Goal: Transaction & Acquisition: Purchase product/service

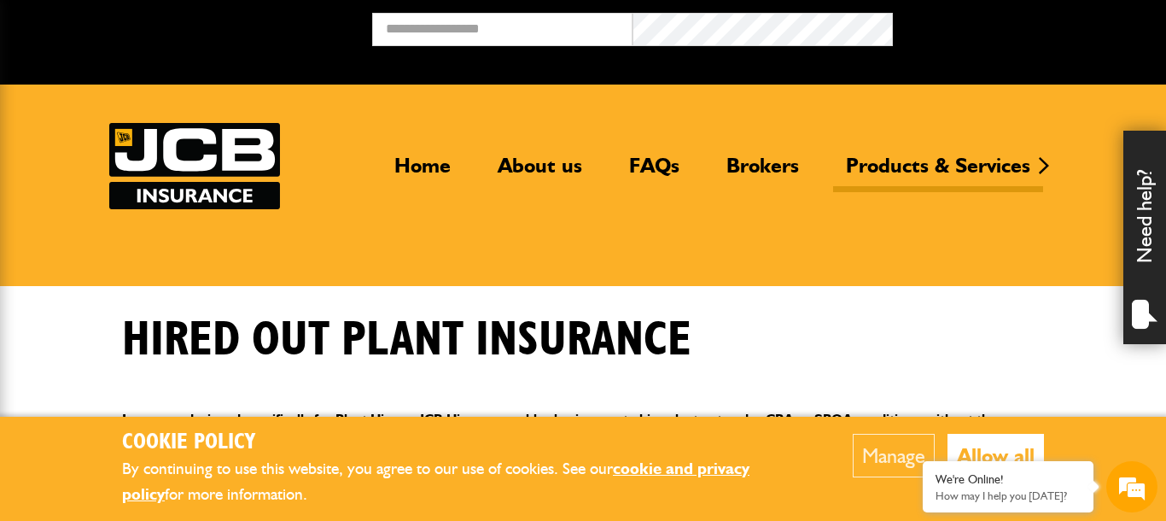
scroll to position [309, 0]
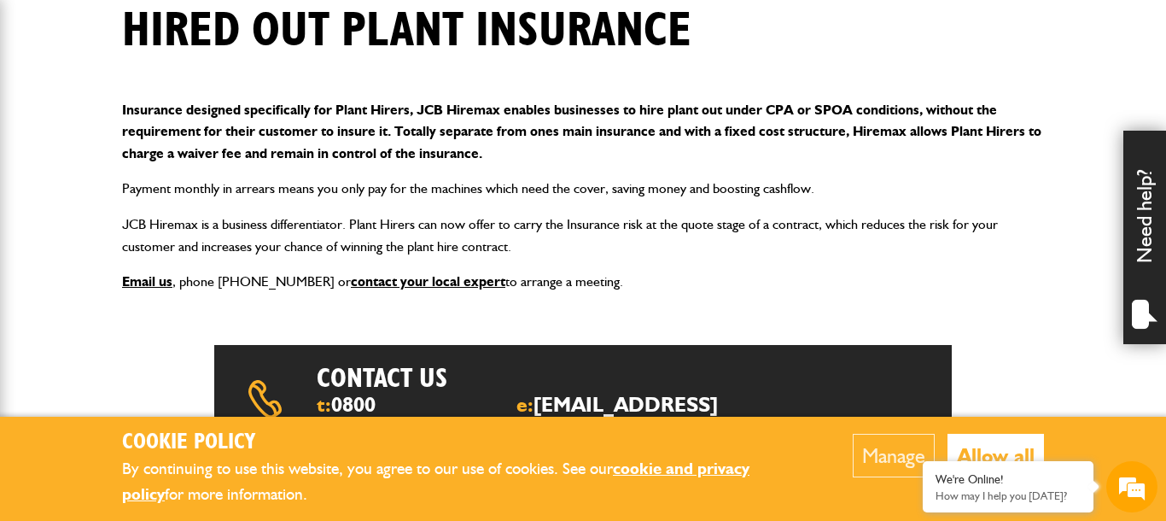
click at [917, 457] on button "Manage" at bounding box center [894, 456] width 82 height 44
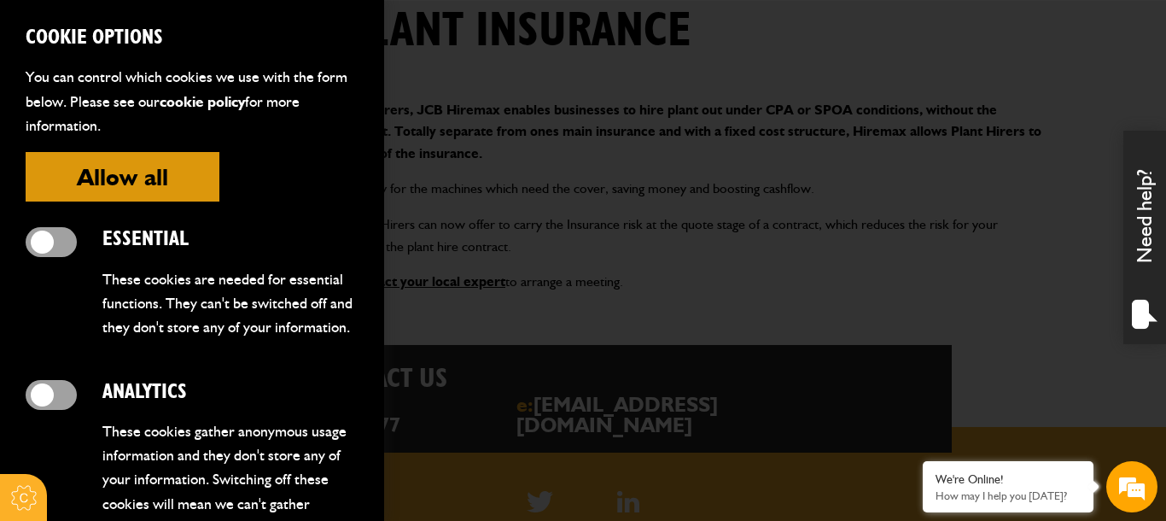
click at [49, 242] on span at bounding box center [51, 242] width 51 height 30
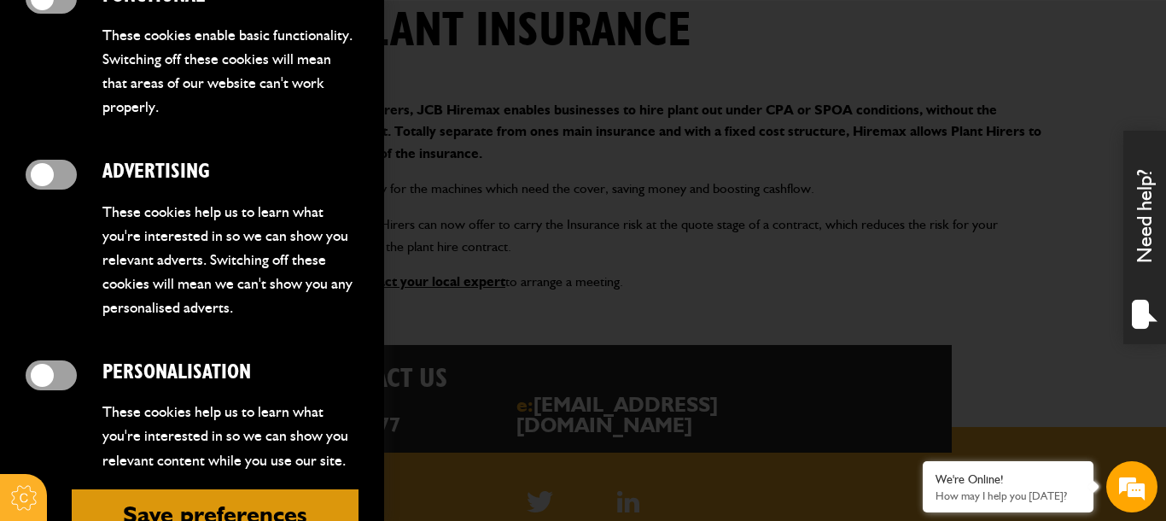
scroll to position [667, 0]
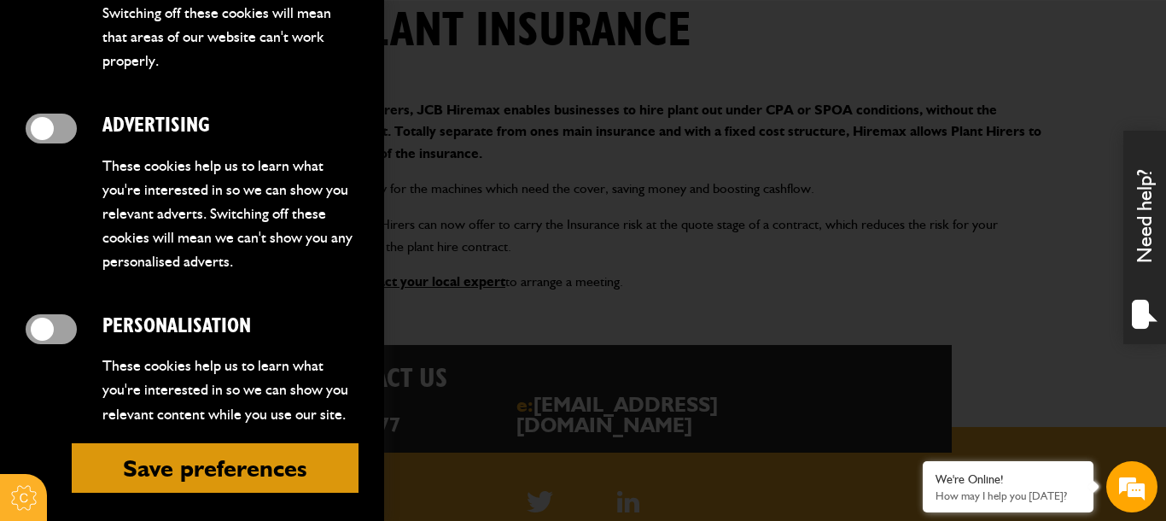
click at [244, 449] on button "Save preferences" at bounding box center [215, 467] width 287 height 49
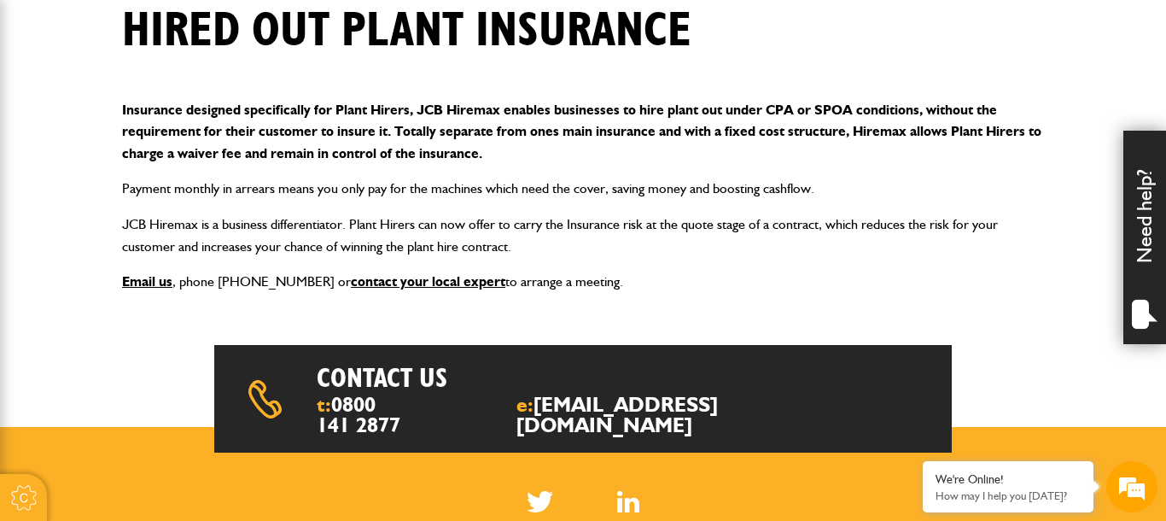
scroll to position [505, 0]
click at [898, 290] on p "Email us , phone 0800 141 2877 or contact your local expert to arrange a meetin…" at bounding box center [583, 282] width 922 height 22
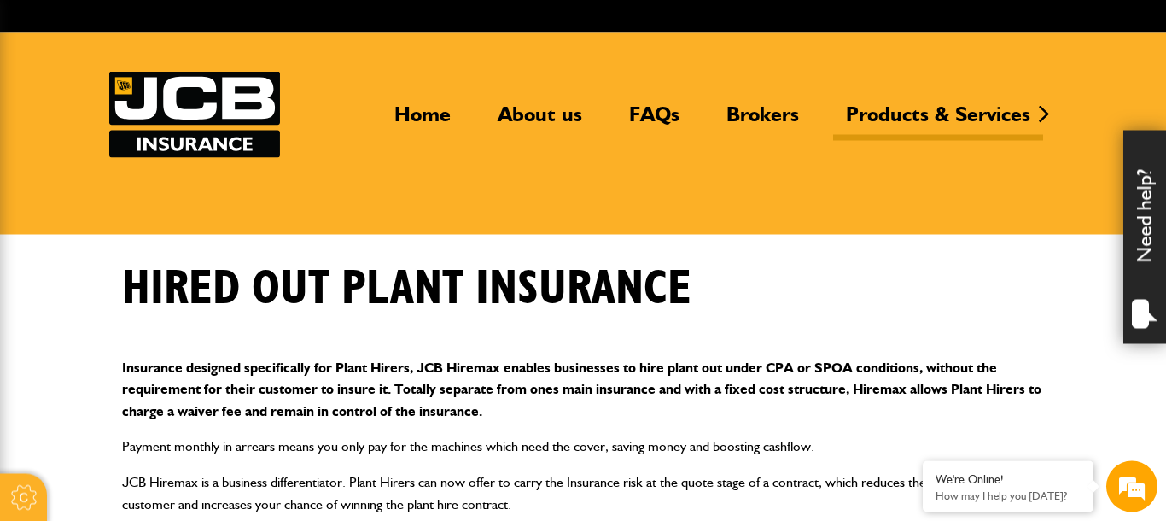
scroll to position [0, 0]
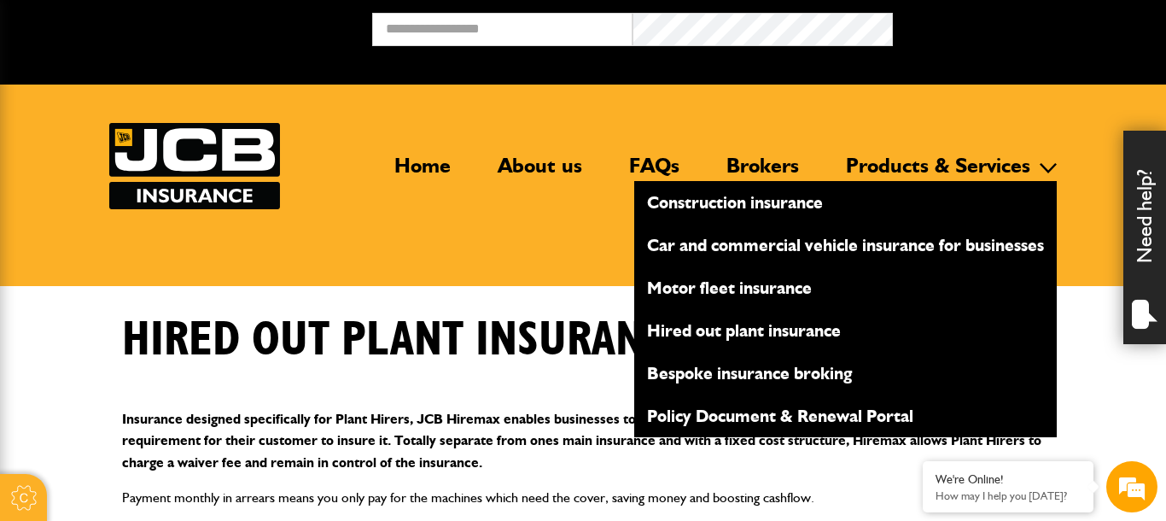
click at [782, 333] on link "Hired out plant insurance" at bounding box center [845, 330] width 422 height 29
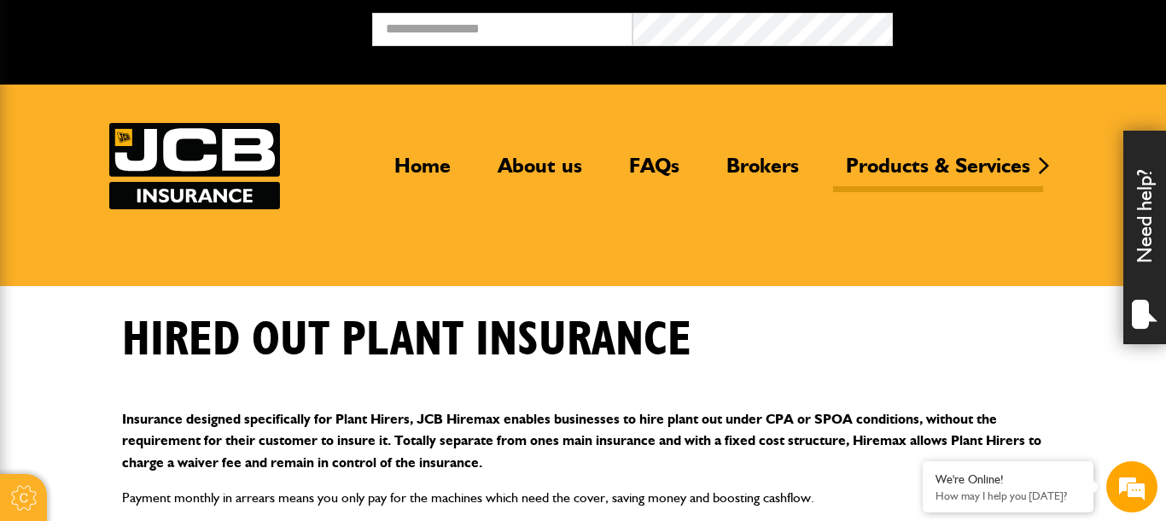
click at [824, 381] on div "Hired out plant insurance" at bounding box center [582, 352] width 947 height 83
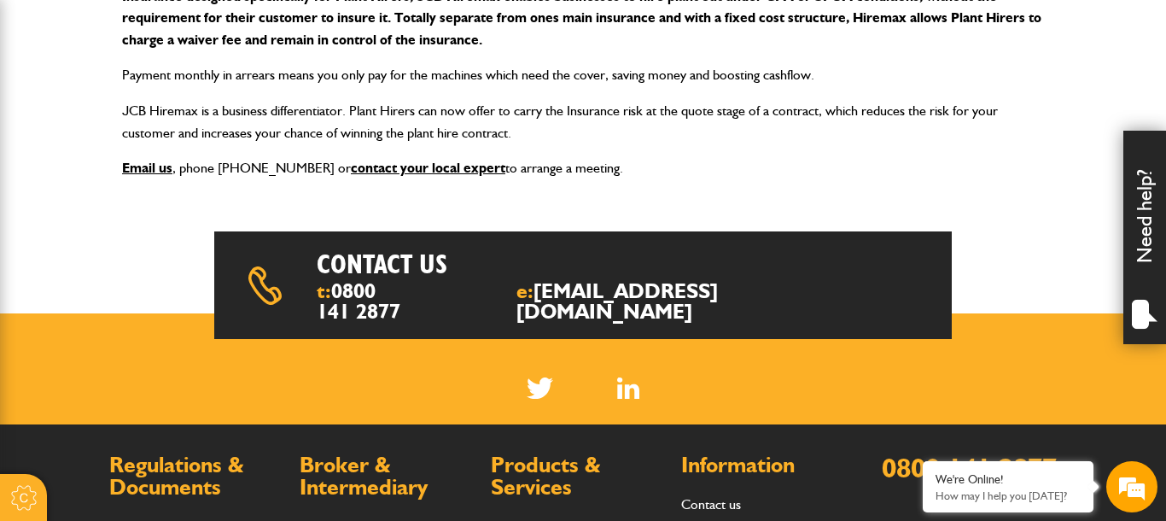
scroll to position [364, 0]
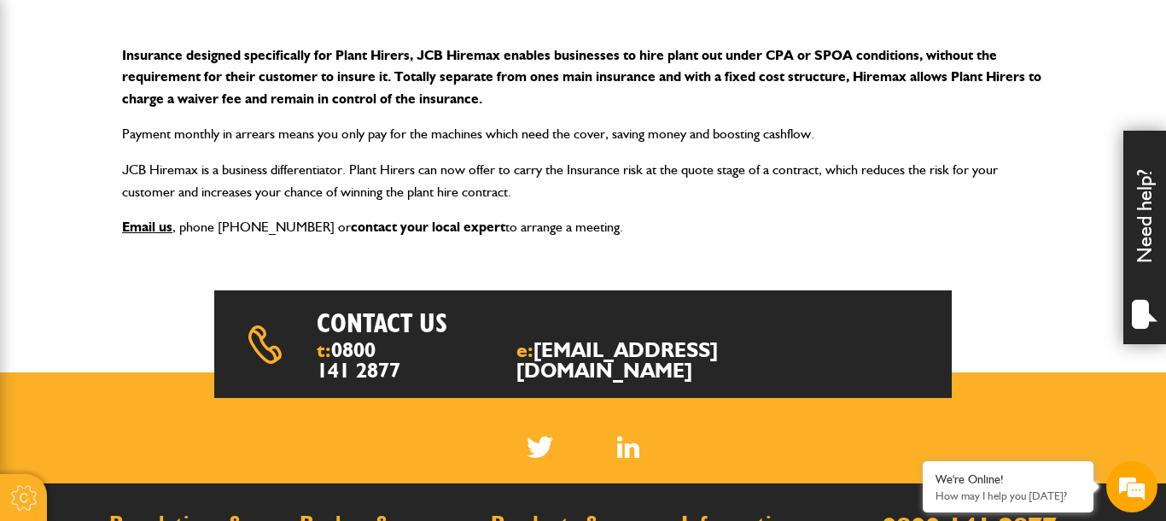
click at [414, 228] on link "contact your local expert" at bounding box center [428, 226] width 154 height 16
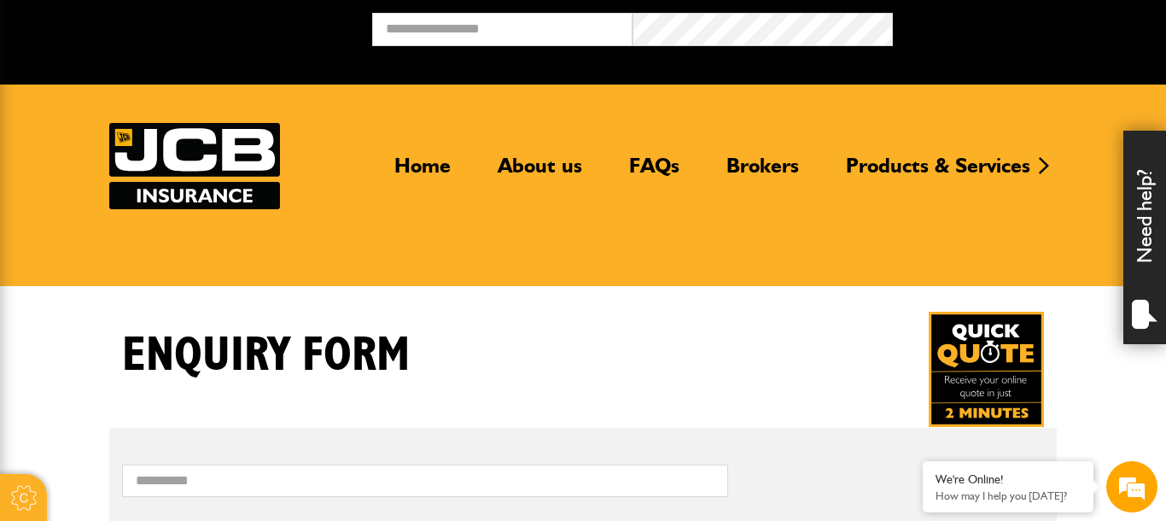
click at [180, 157] on img at bounding box center [194, 166] width 171 height 86
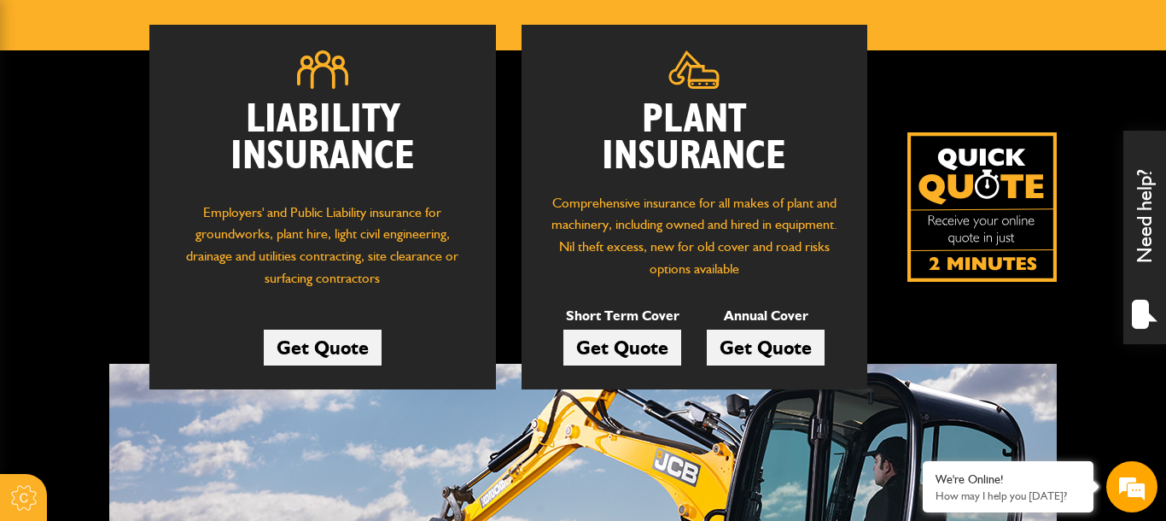
scroll to position [177, 0]
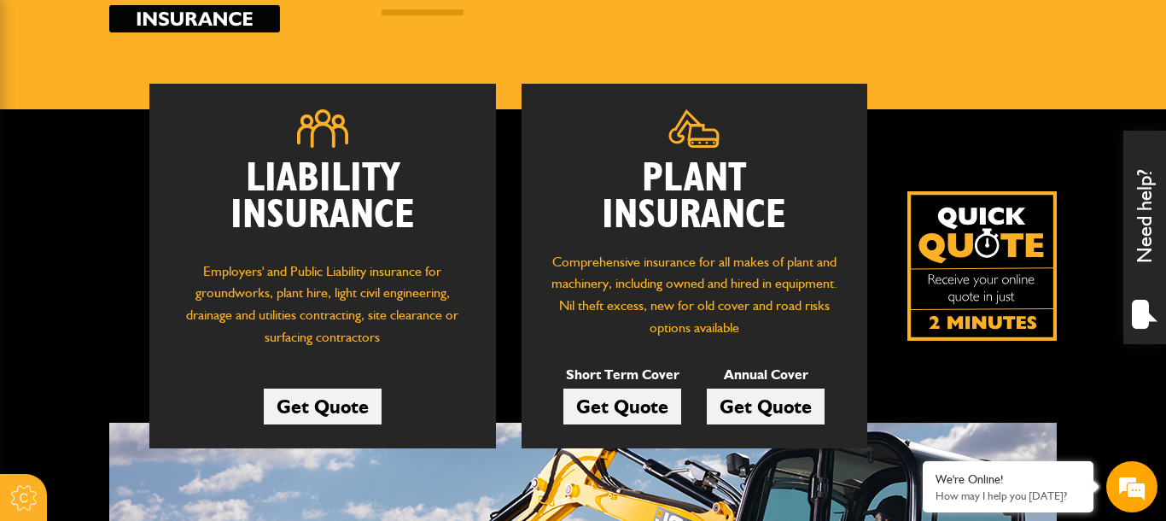
click at [614, 405] on link "Get Quote" at bounding box center [622, 406] width 118 height 36
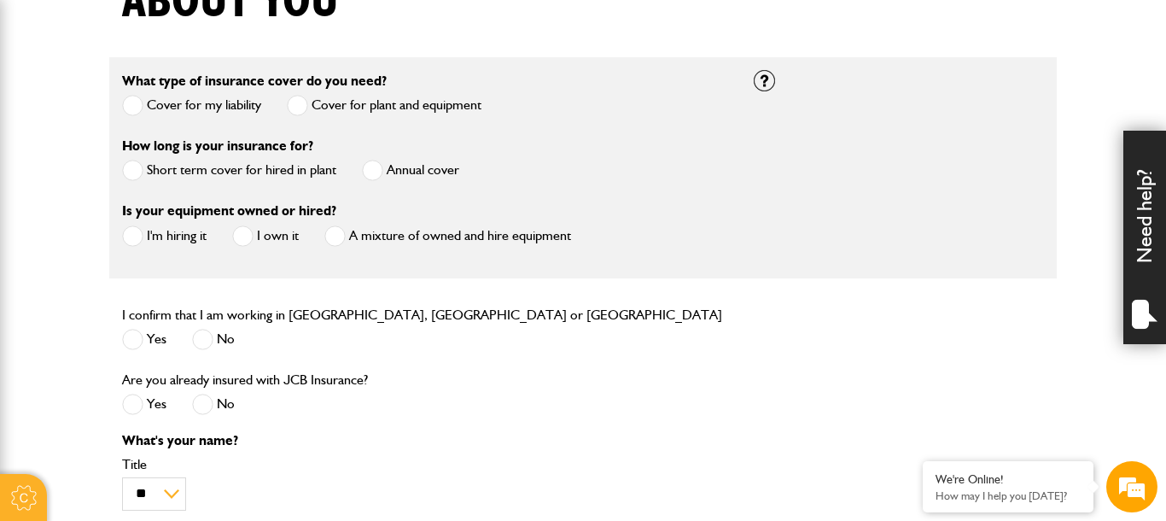
click at [242, 163] on label "Short term cover for hired in plant" at bounding box center [229, 170] width 214 height 21
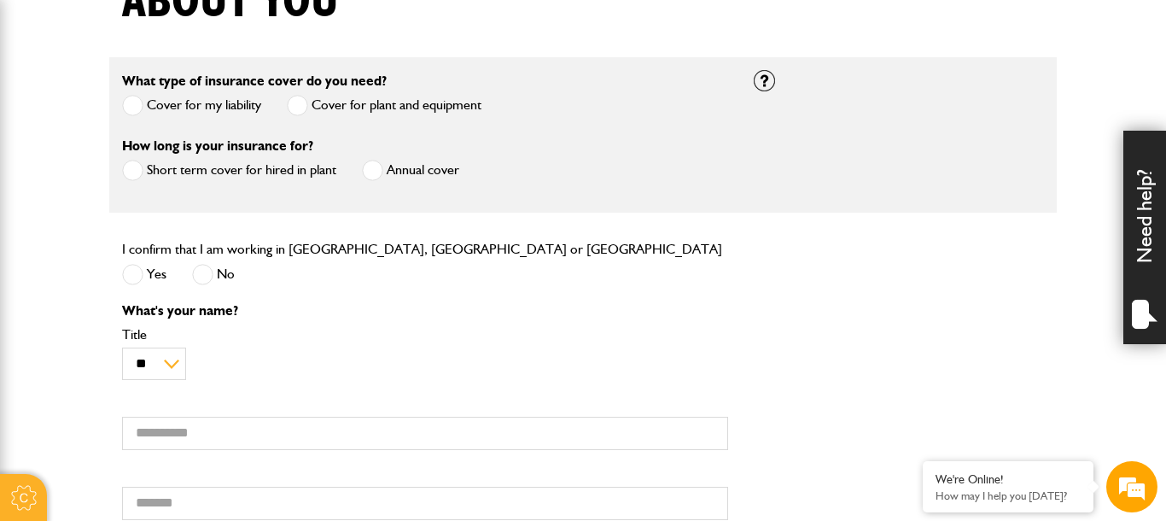
click at [141, 273] on span at bounding box center [132, 274] width 21 height 21
click at [122, 347] on select "** *** **** ** ** **" at bounding box center [154, 363] width 64 height 33
select select "*"
click option "****" at bounding box center [0, 0] width 0 height 0
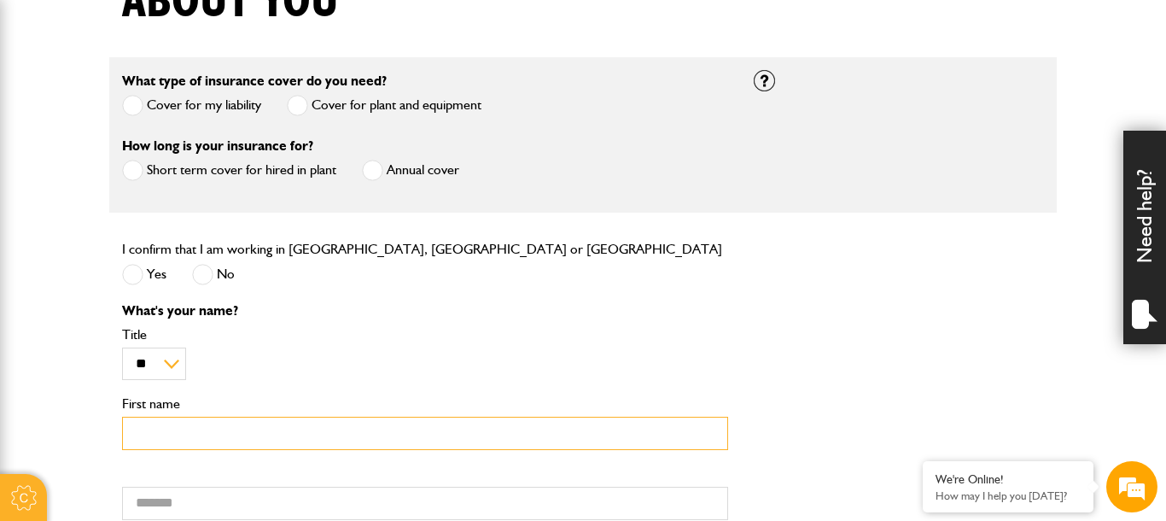
click at [157, 441] on input "First name" at bounding box center [425, 432] width 606 height 33
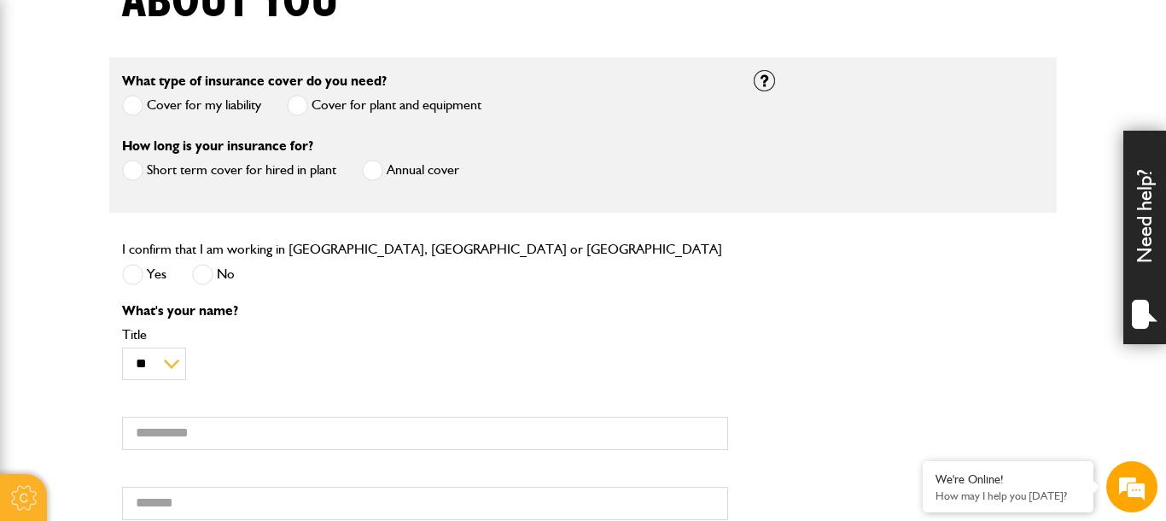
click at [876, 354] on div "What's your name? ** *** **** ** ** ** Title First name Surname" at bounding box center [582, 418] width 947 height 229
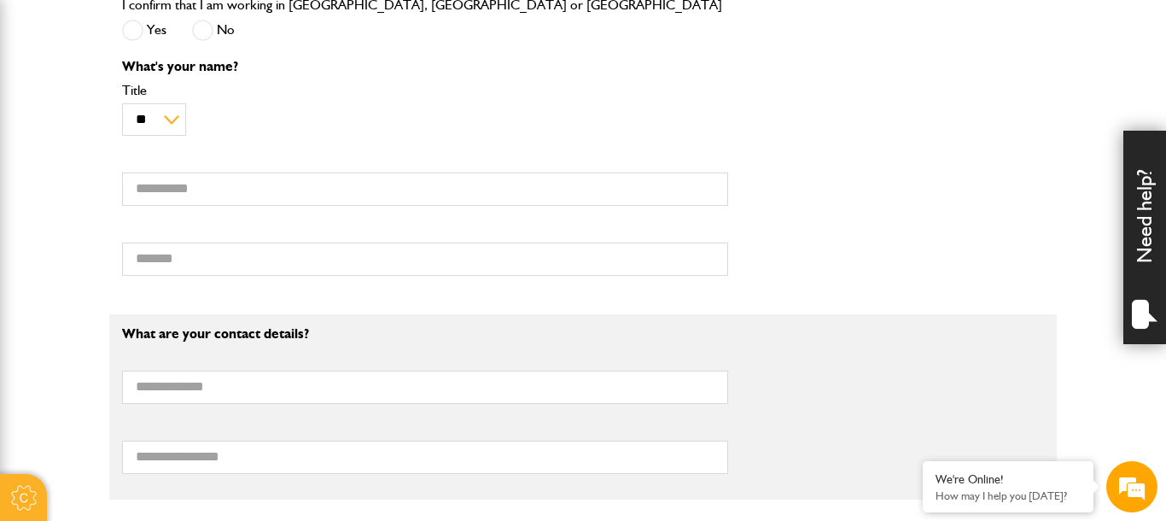
scroll to position [656, 0]
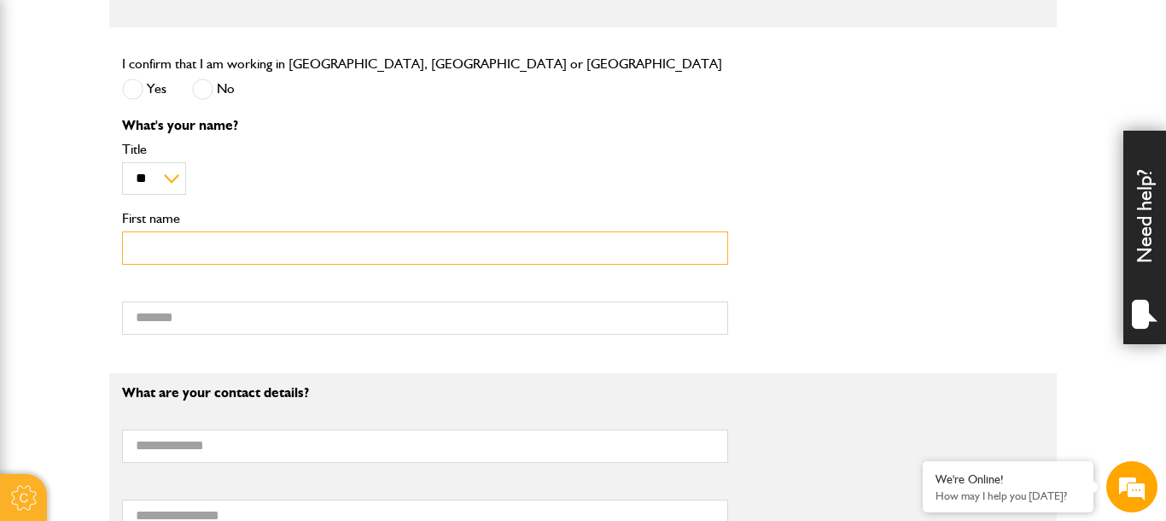
click at [581, 249] on input "First name" at bounding box center [425, 247] width 606 height 33
type input "*****"
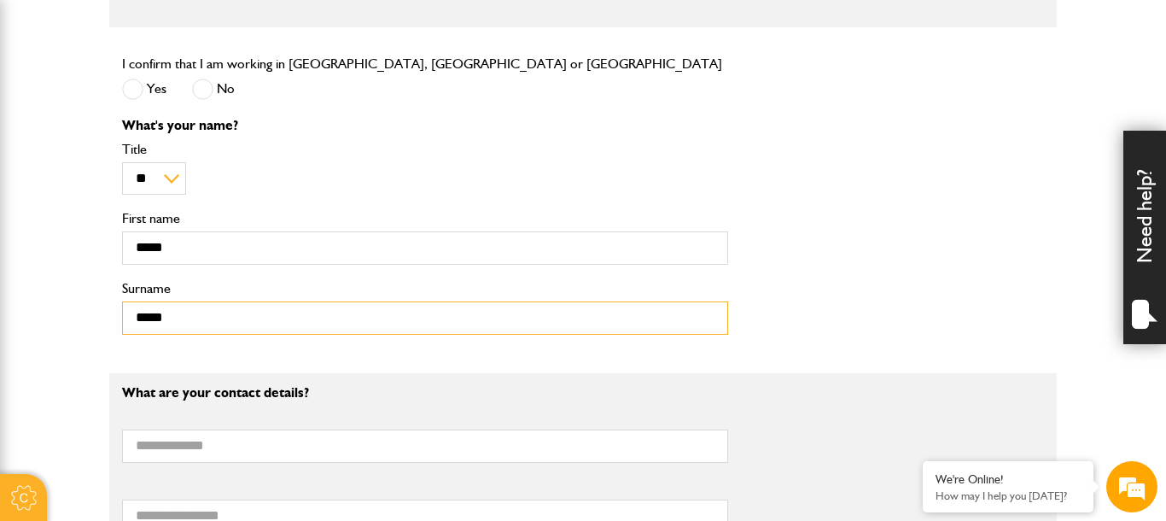
type input "*****"
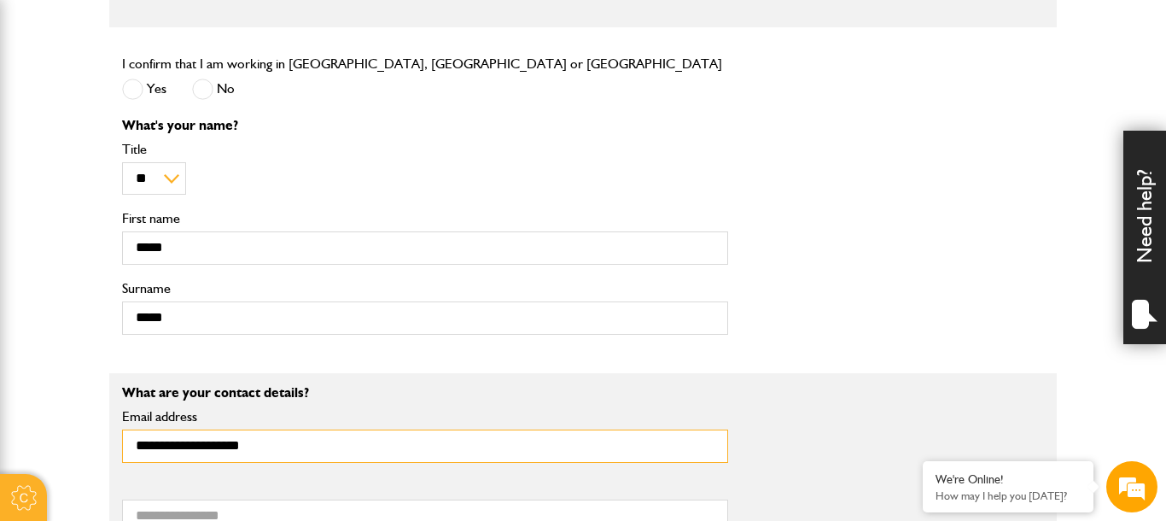
type input "**********"
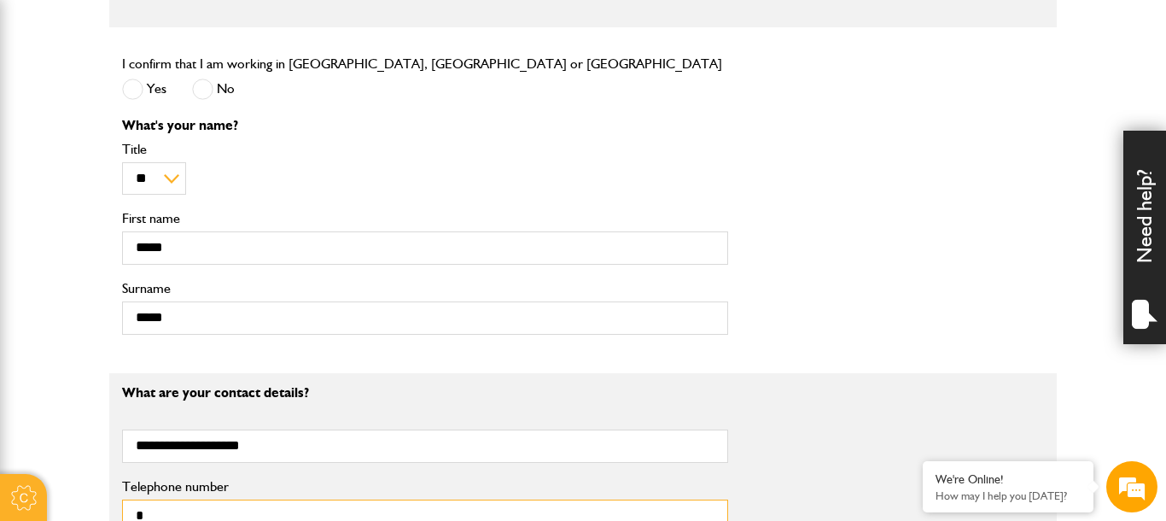
scroll to position [661, 0]
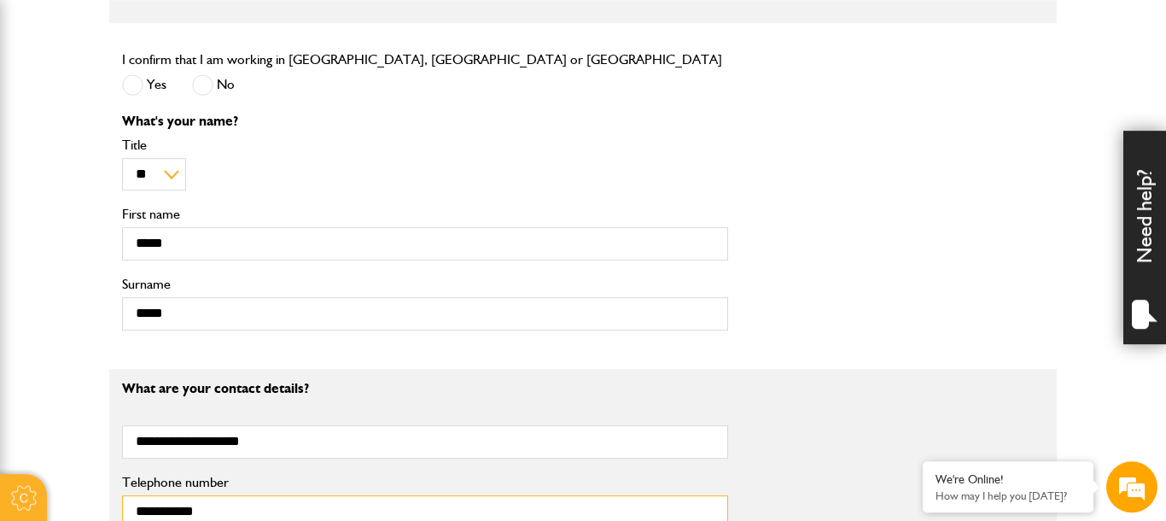
type input "**********"
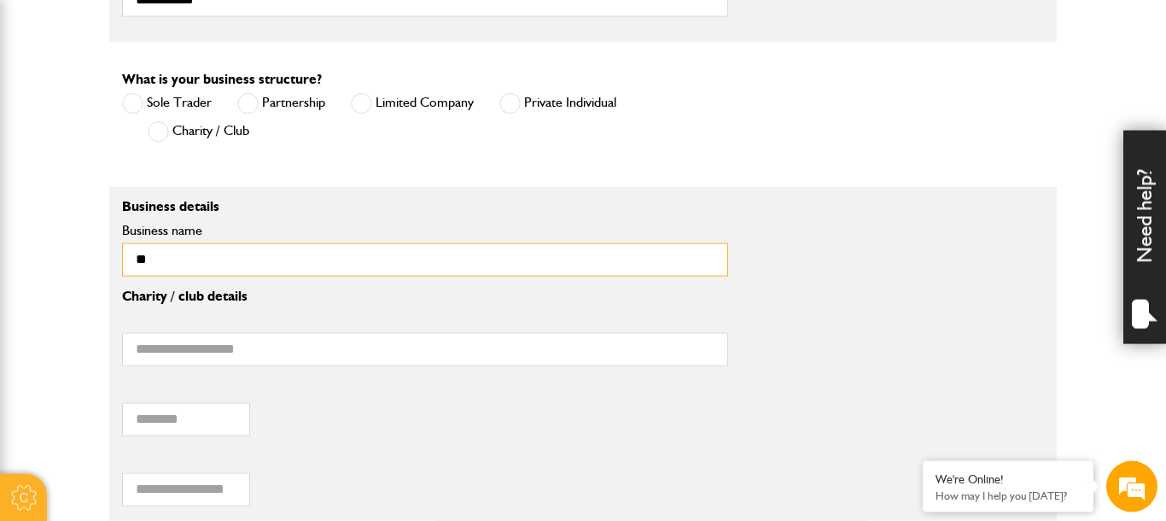
type input "*"
type input "**********"
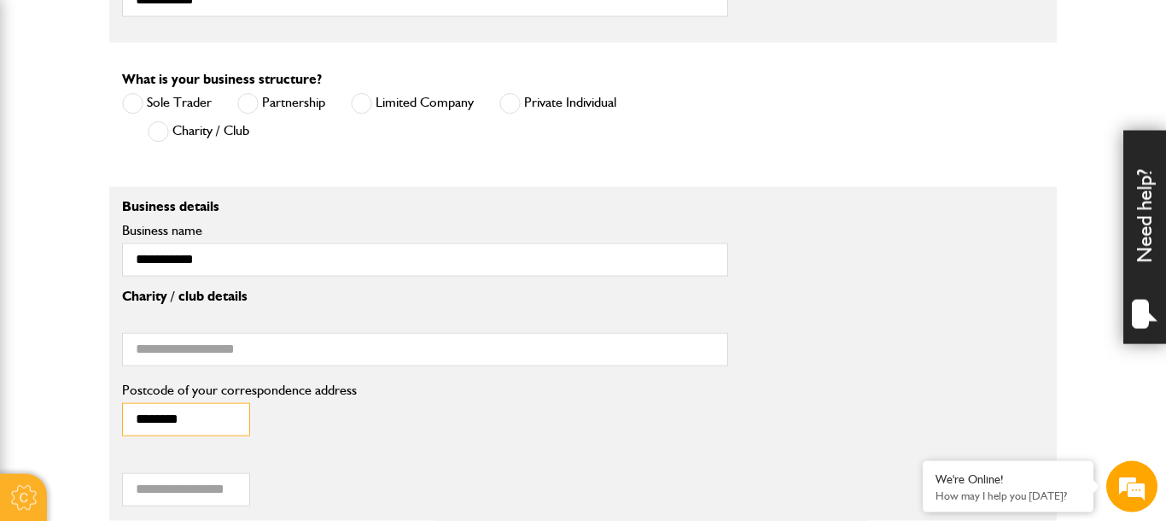
type input "********"
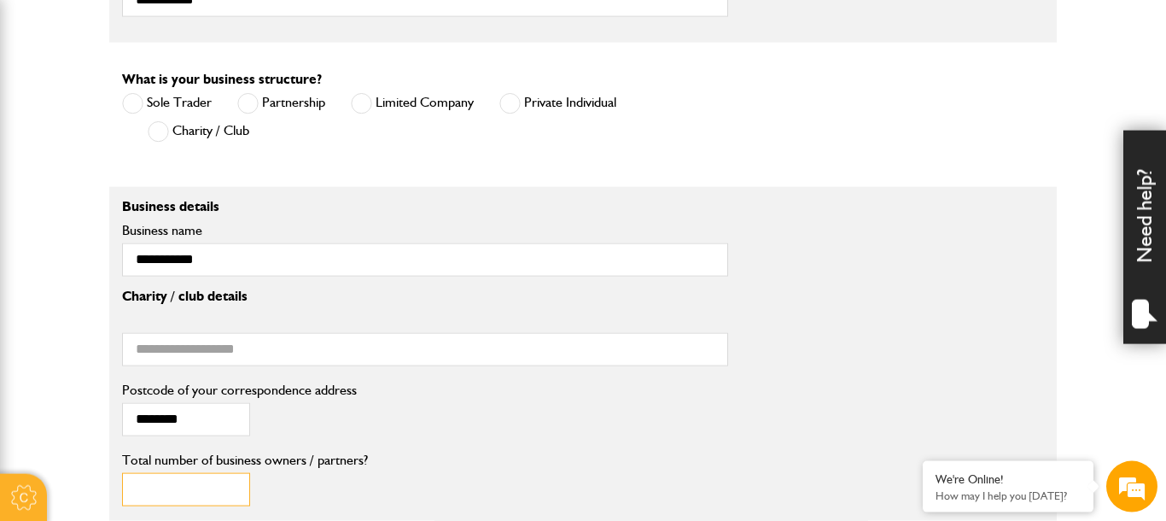
type input "*"
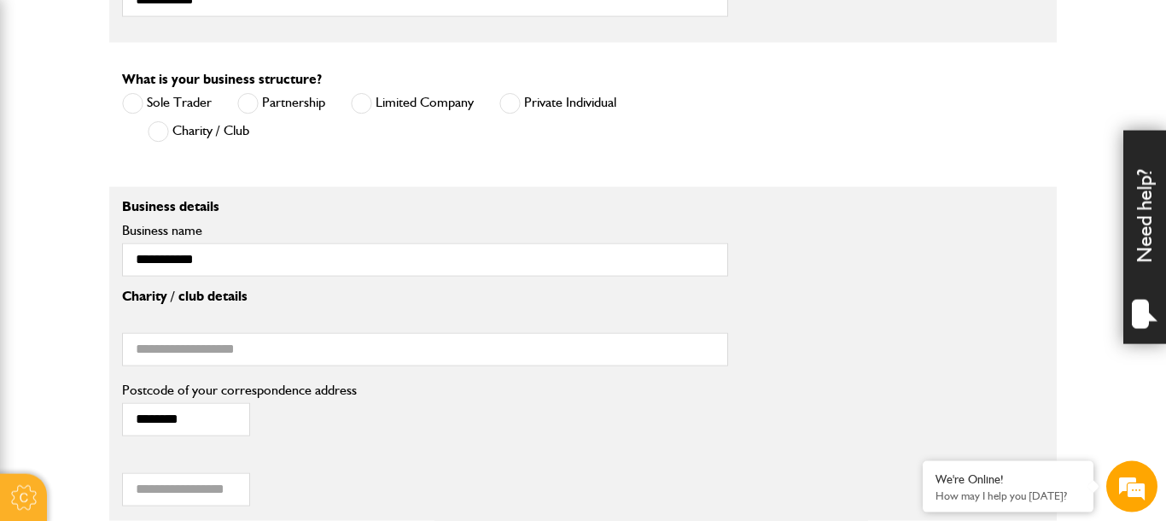
scroll to position [1496, 0]
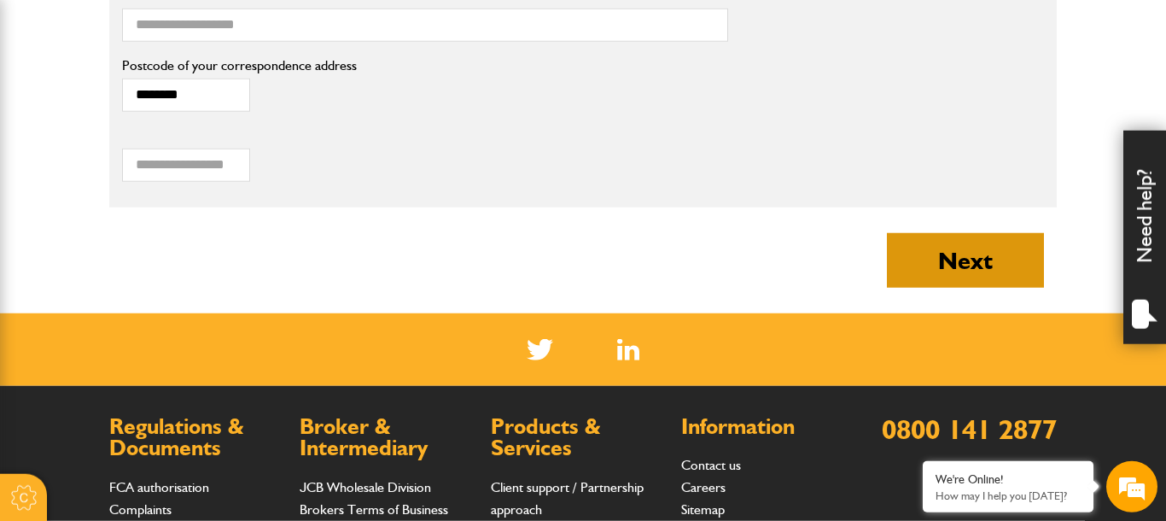
click at [964, 271] on button "Next" at bounding box center [965, 260] width 157 height 55
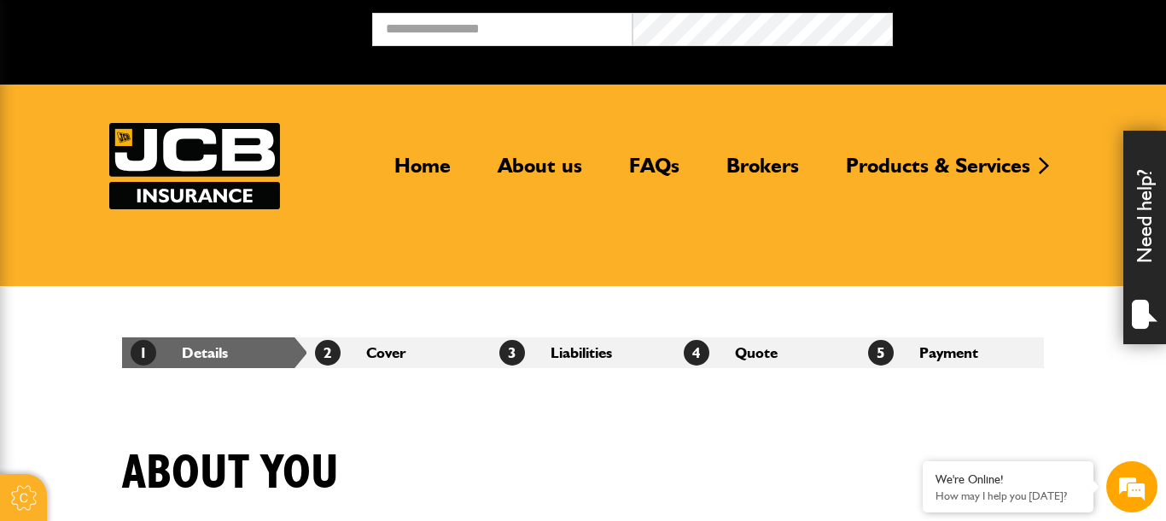
click at [716, 375] on div "1 Details 2 Cover 3 Liabilities 4 Quote 5 Payment" at bounding box center [582, 352] width 947 height 133
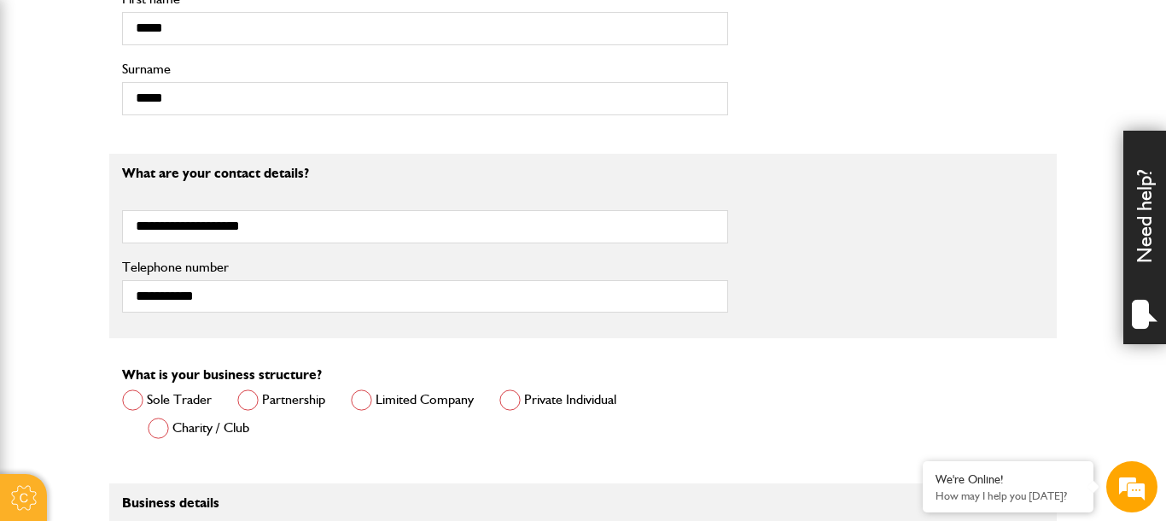
click at [410, 400] on label "Limited Company" at bounding box center [412, 399] width 123 height 21
click at [909, 377] on div "What is your business structure? Sole Trader Partnership Limited Company Privat…" at bounding box center [582, 411] width 947 height 94
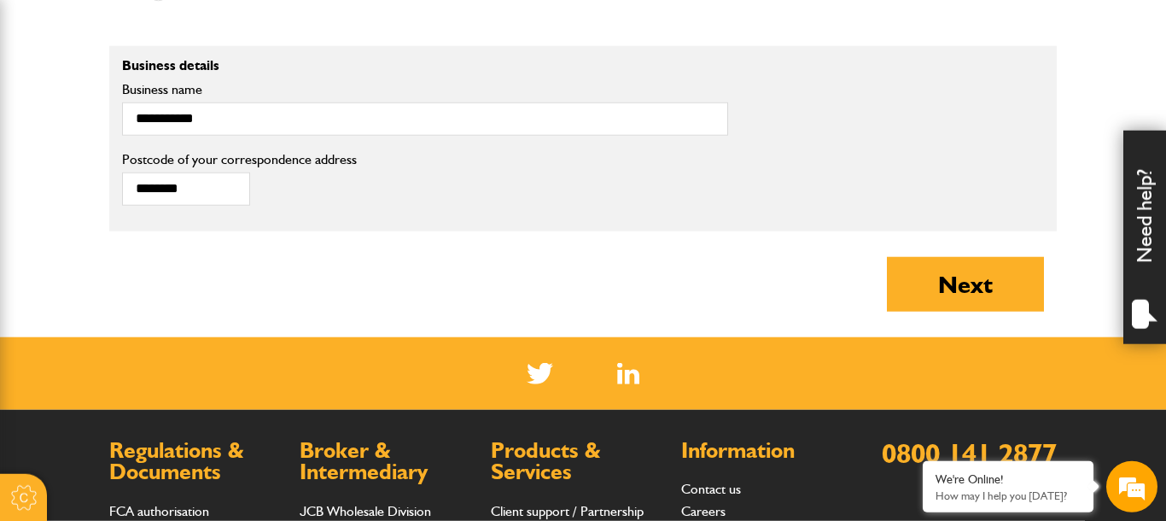
scroll to position [1444, 0]
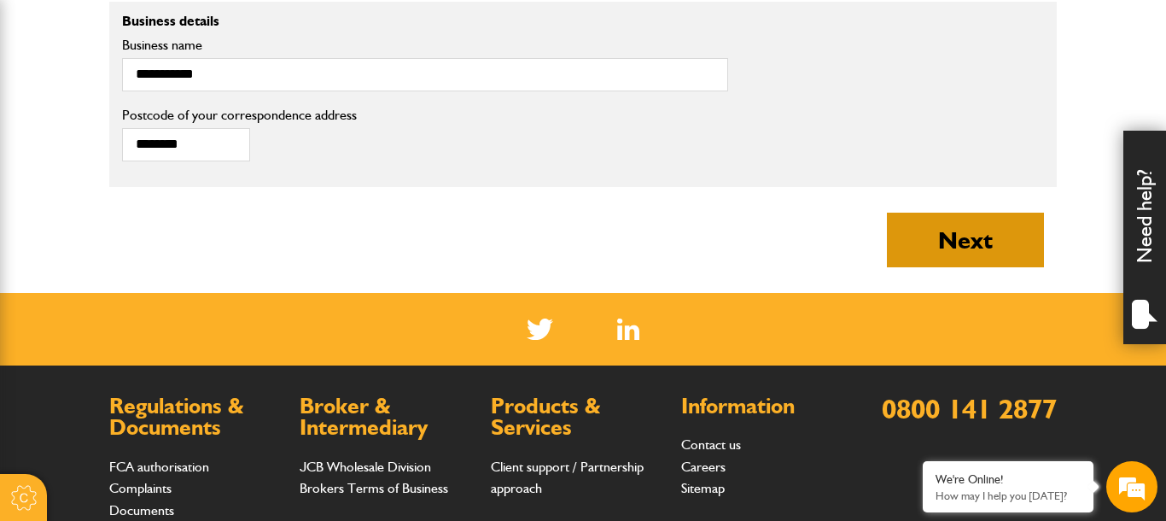
click at [1007, 246] on button "Next" at bounding box center [965, 239] width 157 height 55
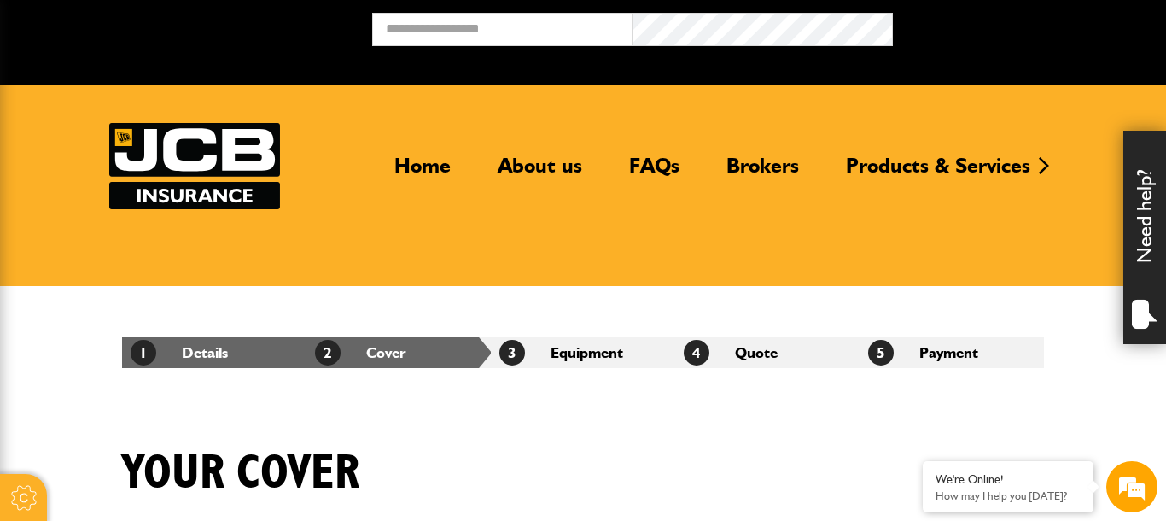
click at [904, 406] on div "1 Details 2 Cover 3 Equipment 4 Quote 5 Payment" at bounding box center [582, 352] width 947 height 133
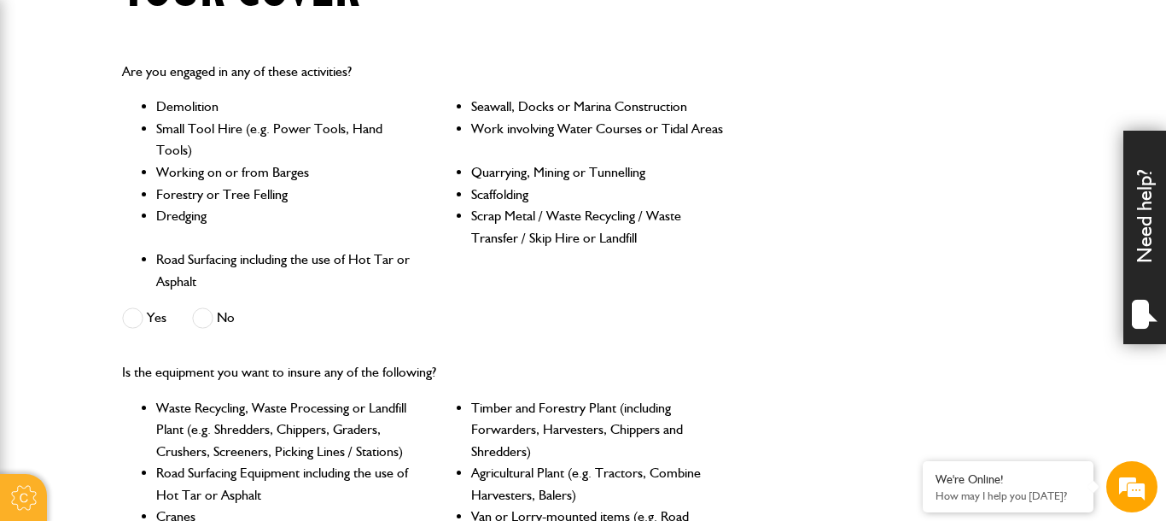
click at [208, 325] on span at bounding box center [202, 317] width 21 height 21
click at [854, 337] on div "Are you engaged in any of these activities? Demolition Seawall, Docks or Marina…" at bounding box center [582, 197] width 947 height 300
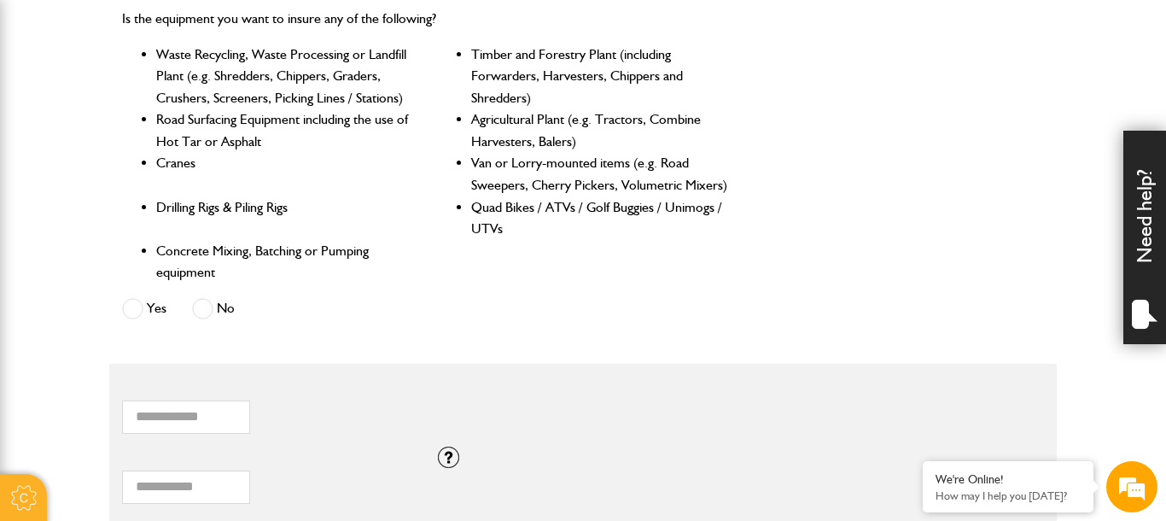
scroll to position [0, 0]
click at [150, 315] on label "Yes" at bounding box center [144, 308] width 44 height 21
click at [613, 321] on div "Is the equipment you want to insure any of the following? Waste Recycling, Wast…" at bounding box center [425, 166] width 632 height 344
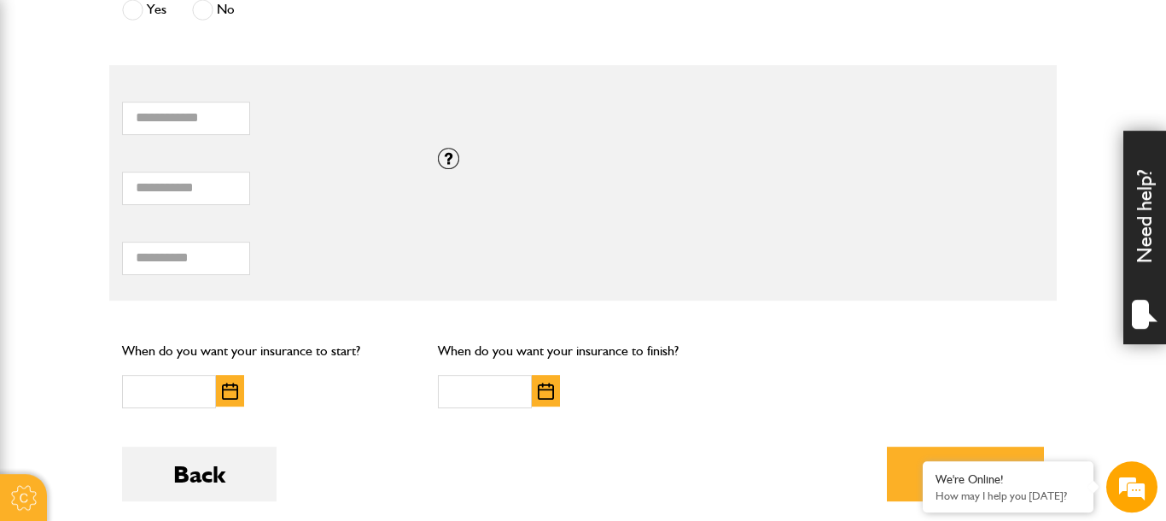
scroll to position [1129, 0]
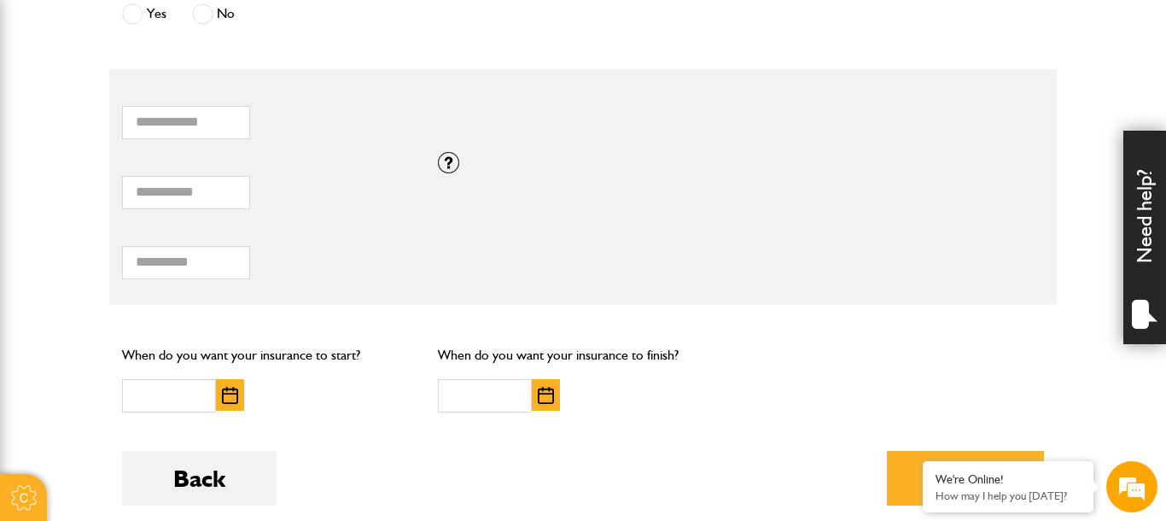
type input "*"
click at [221, 203] on input "*" at bounding box center [186, 192] width 128 height 33
click at [189, 198] on input "*" at bounding box center [186, 192] width 128 height 33
type input "*****"
type input "****"
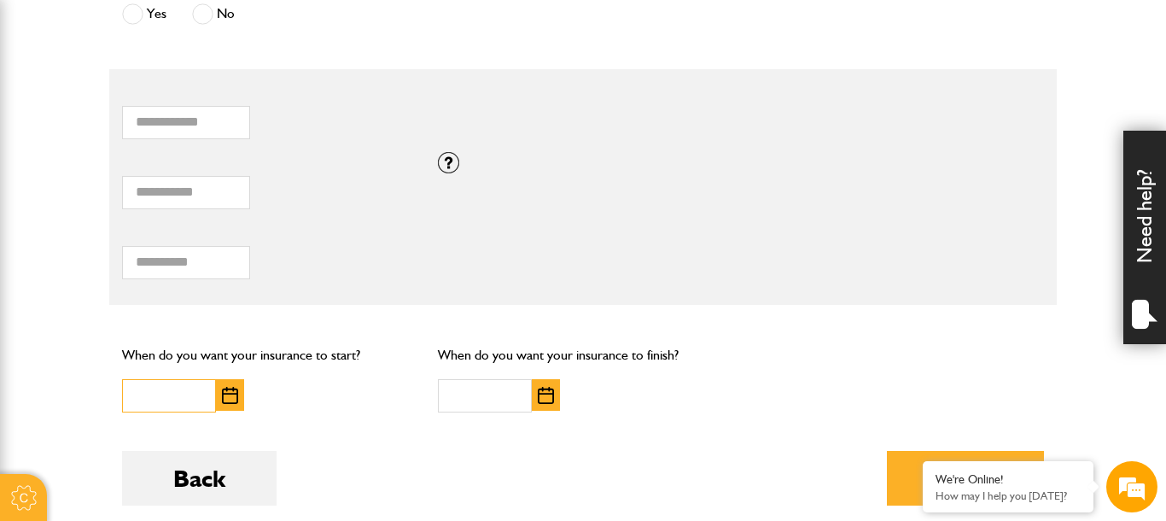
click at [189, 403] on input "text" at bounding box center [169, 395] width 94 height 33
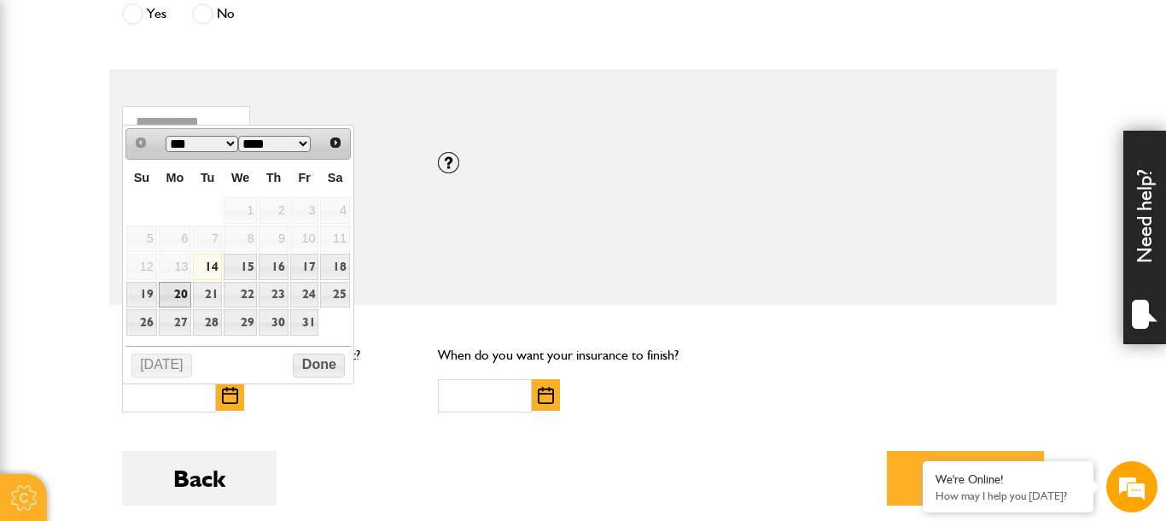
click at [178, 296] on link "20" at bounding box center [175, 295] width 33 height 26
type input "**********"
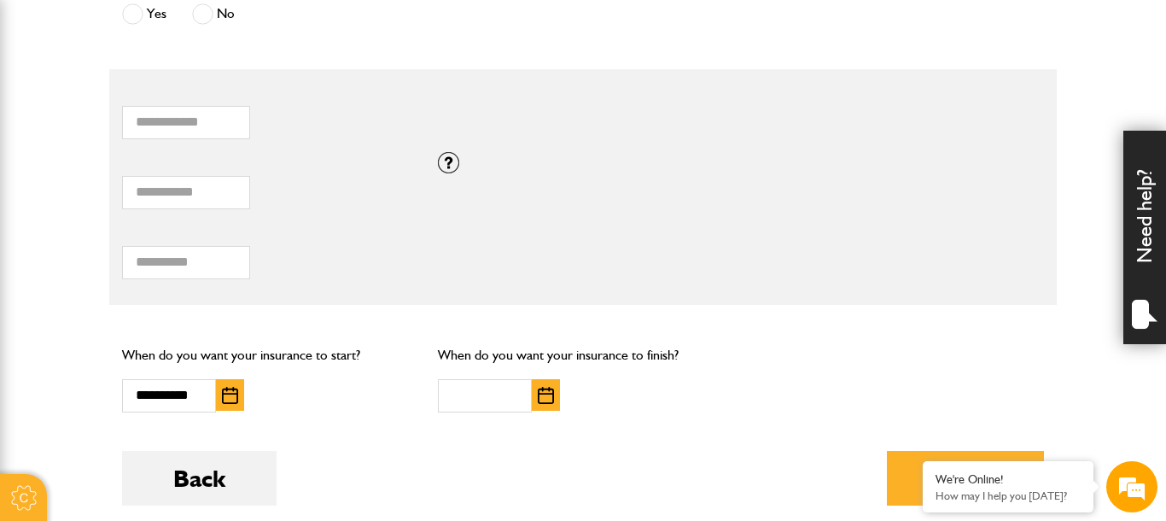
click at [537, 400] on button "button" at bounding box center [546, 395] width 28 height 32
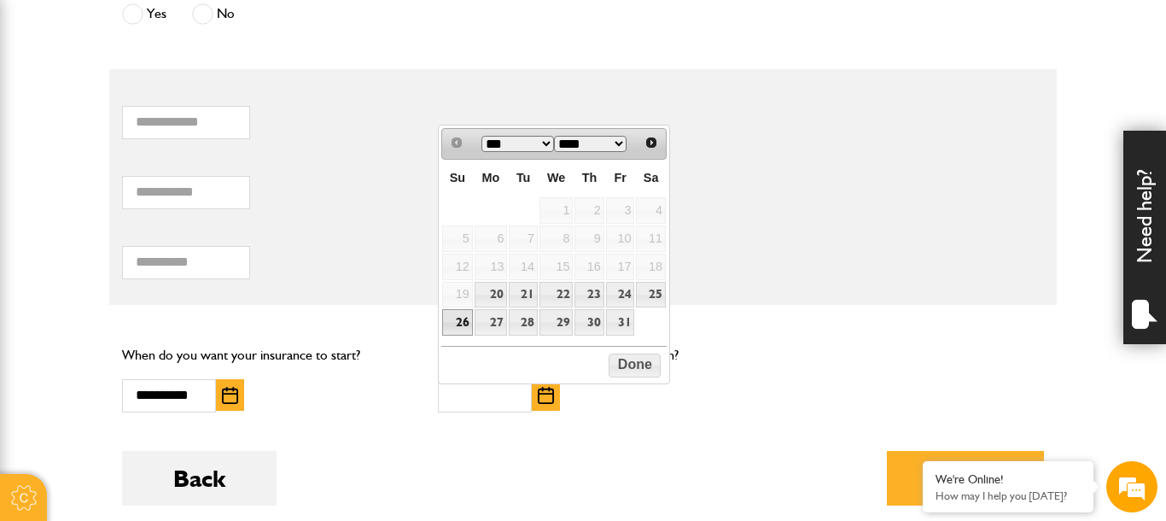
click at [465, 325] on link "26" at bounding box center [457, 322] width 30 height 26
type input "**********"
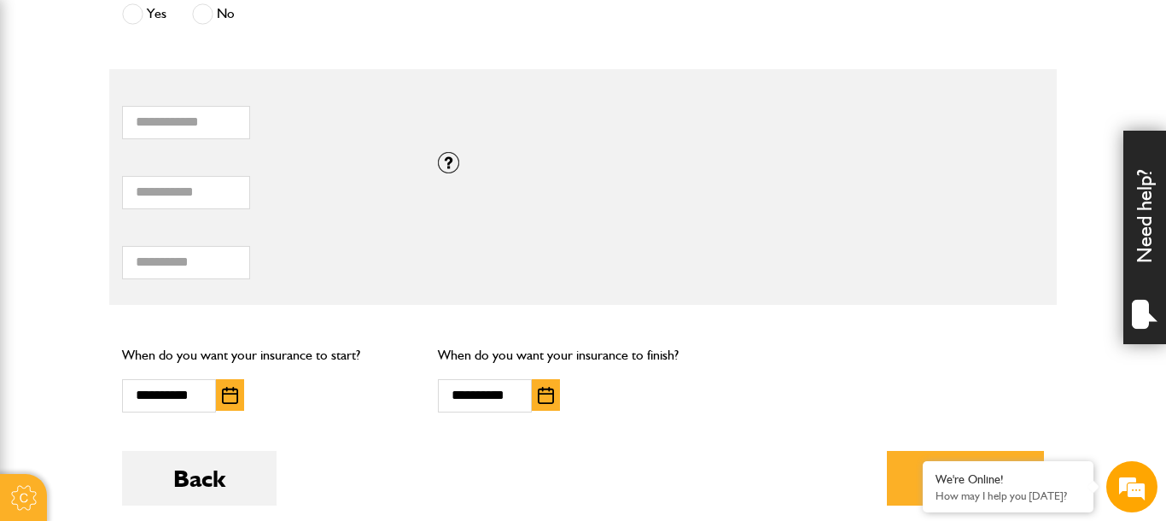
click at [721, 421] on div "**********" at bounding box center [583, 377] width 316 height 95
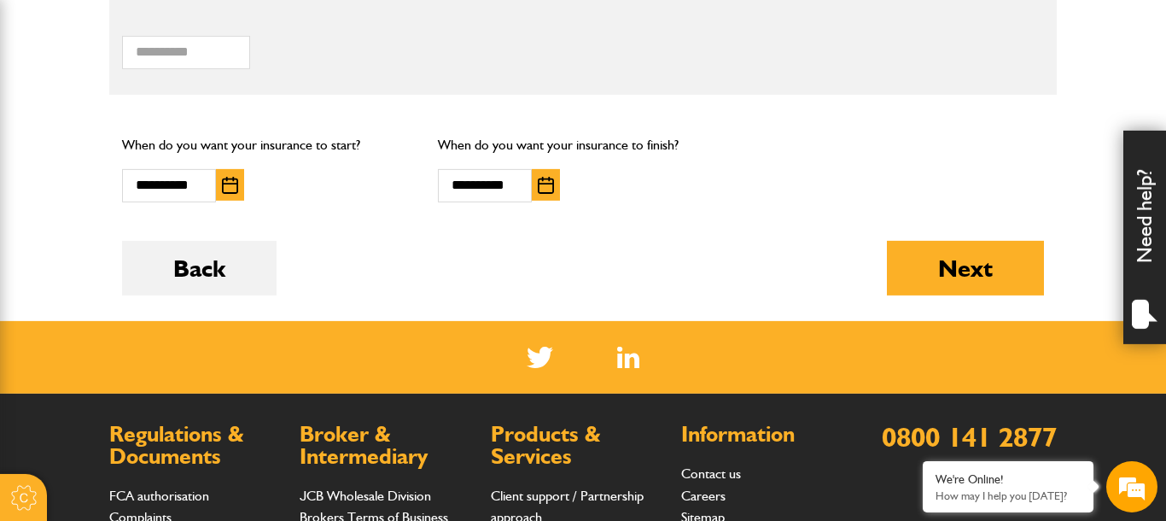
scroll to position [1365, 0]
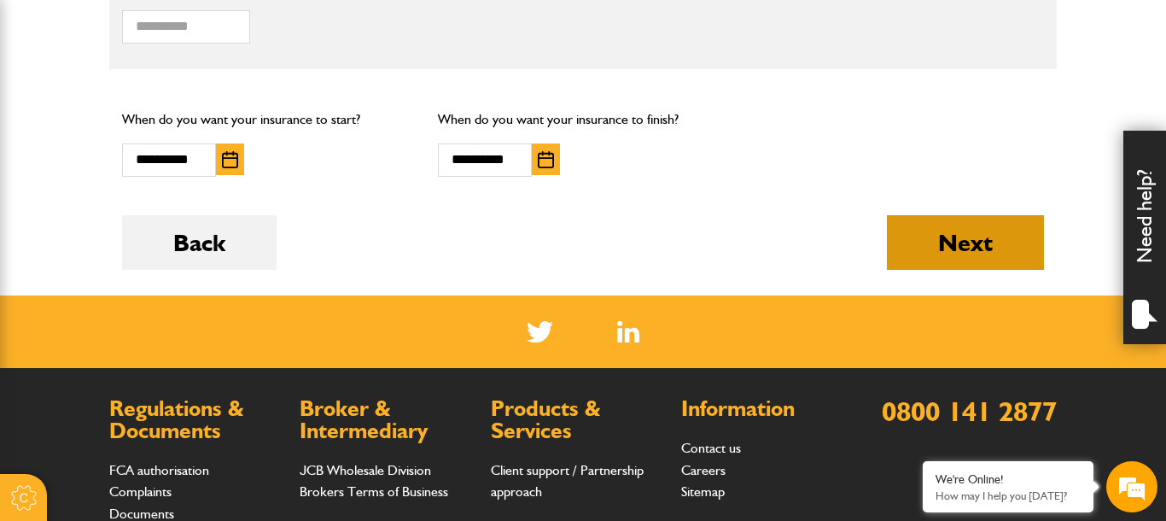
click at [982, 259] on button "Next" at bounding box center [965, 242] width 157 height 55
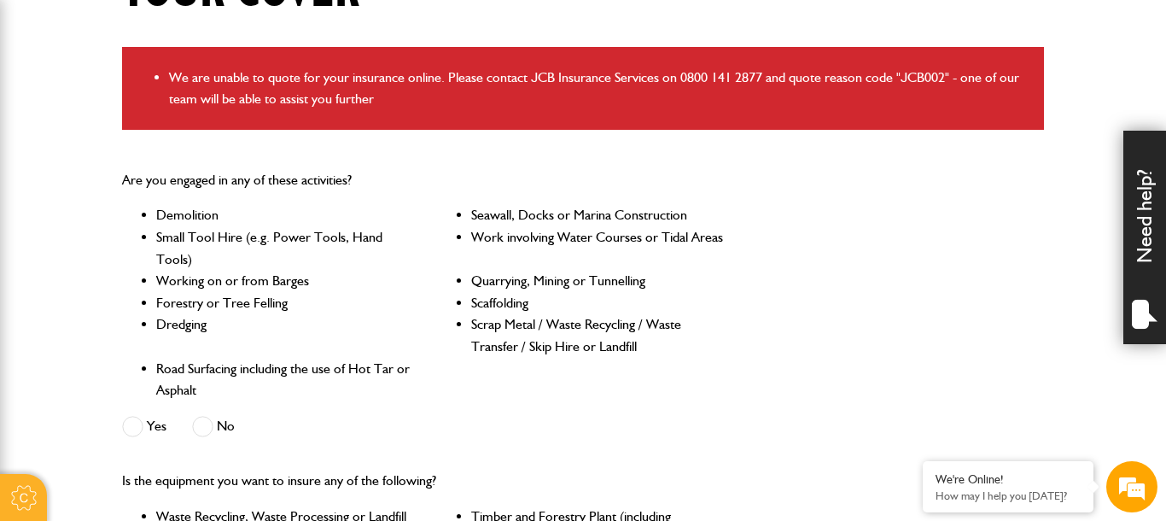
click at [925, 220] on div "Are you engaged in any of these activities? Demolition Seawall, Docks or Marina…" at bounding box center [582, 305] width 947 height 300
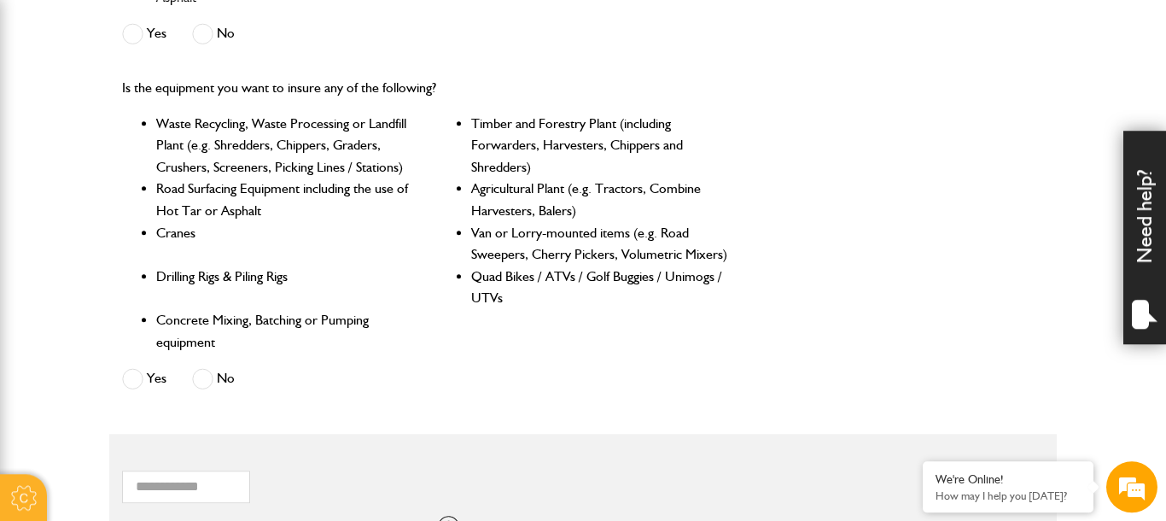
scroll to position [866, 0]
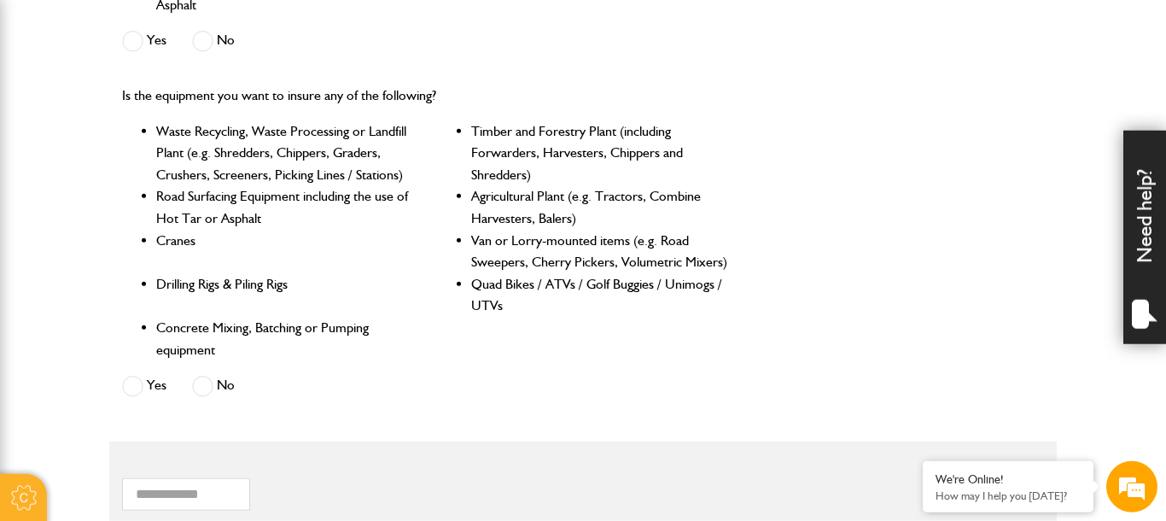
click at [1016, 271] on div "Is the equipment you want to insure any of the following? Waste Recycling, Wast…" at bounding box center [582, 243] width 947 height 344
click at [200, 389] on span at bounding box center [202, 386] width 21 height 21
click at [780, 360] on div "Is the equipment you want to insure any of the following? Waste Recycling, Wast…" at bounding box center [582, 243] width 947 height 344
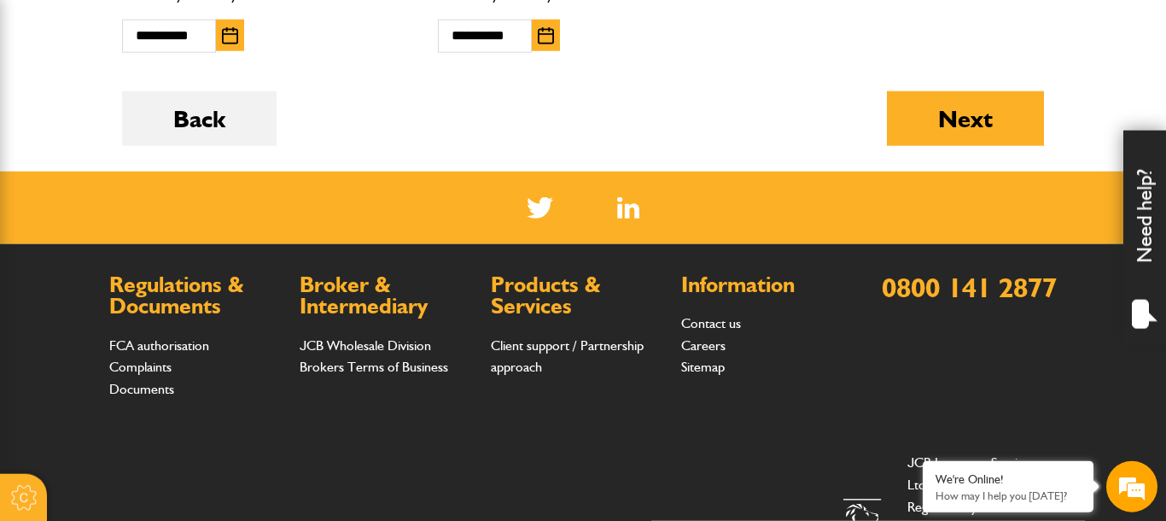
scroll to position [1632, 0]
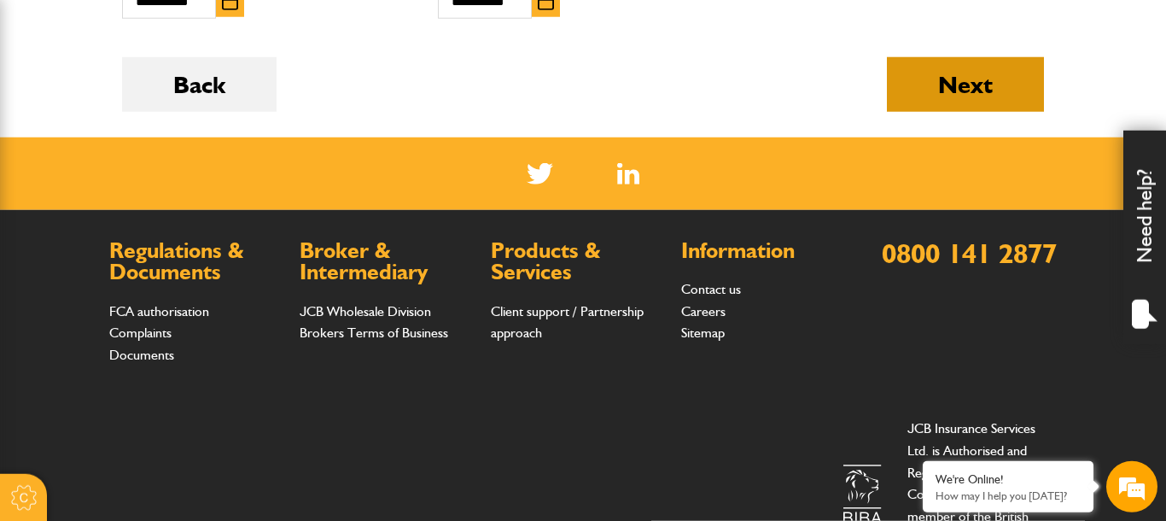
click at [1009, 103] on button "Next" at bounding box center [965, 84] width 157 height 55
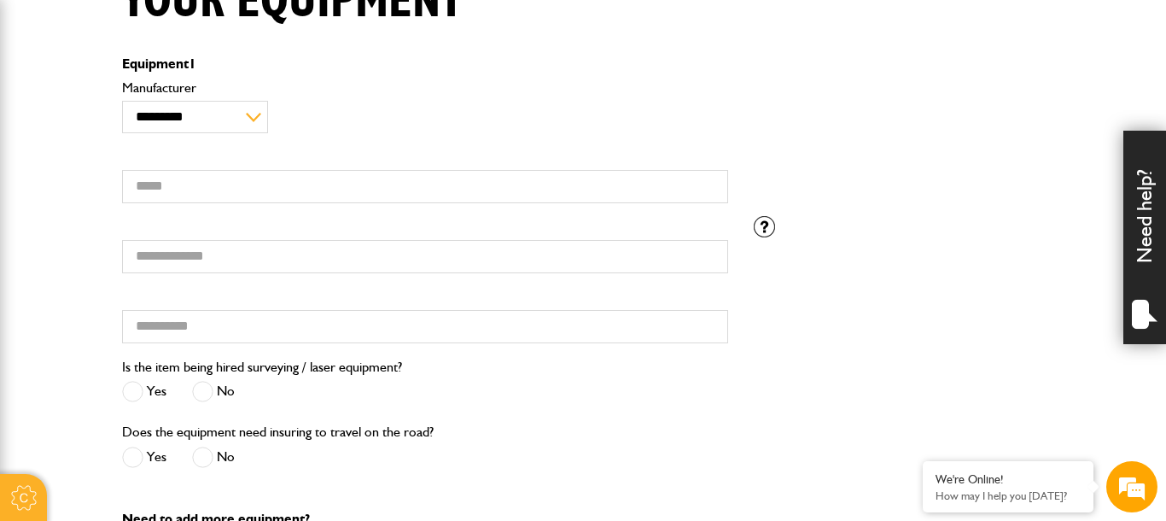
scroll to position [412, 0]
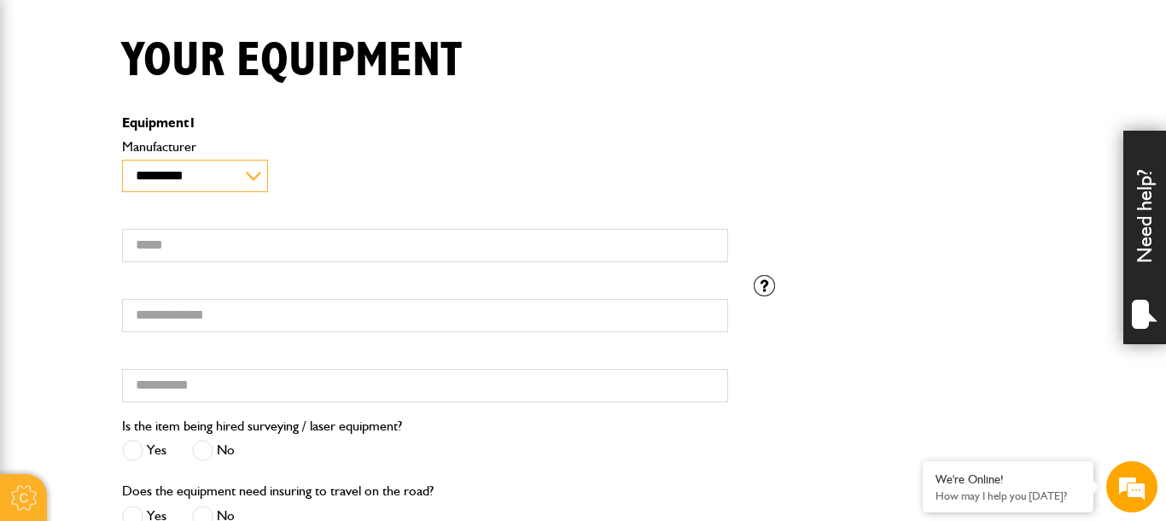
click at [122, 160] on select "**********" at bounding box center [195, 176] width 146 height 33
click at [324, 212] on div "**********" at bounding box center [425, 206] width 632 height 140
click at [802, 332] on div "Serial number Hired from Please enter the registration number if you do not hav…" at bounding box center [582, 345] width 947 height 140
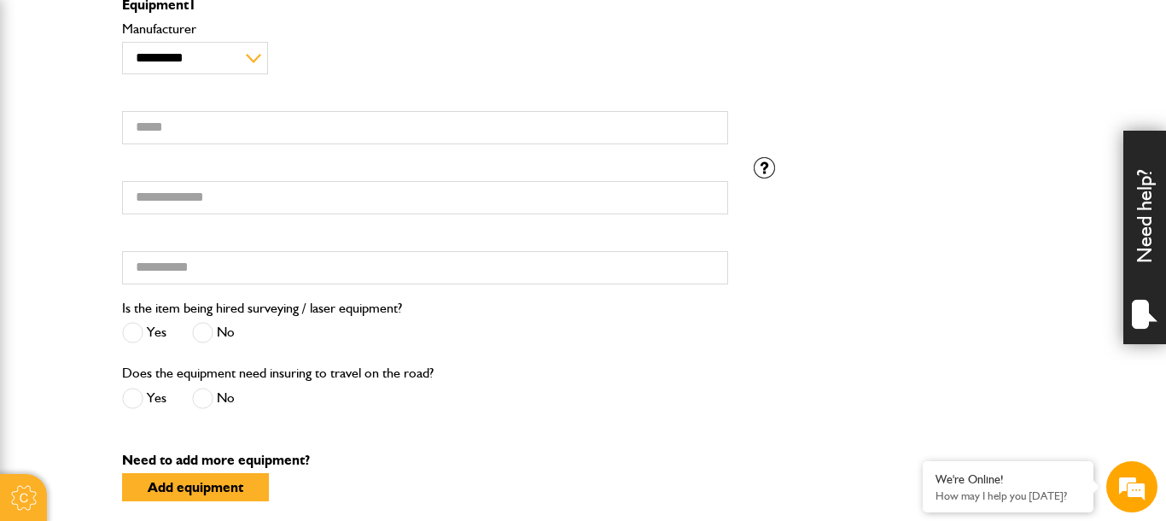
scroll to position [589, 0]
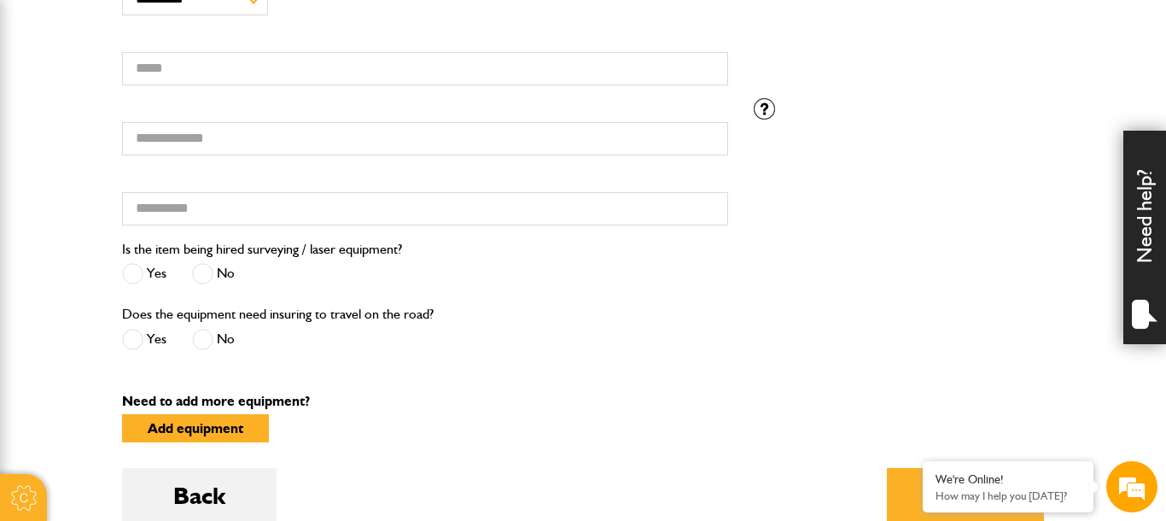
click at [609, 329] on div "Does the equipment need insuring to travel on the road? Yes No" at bounding box center [425, 335] width 632 height 65
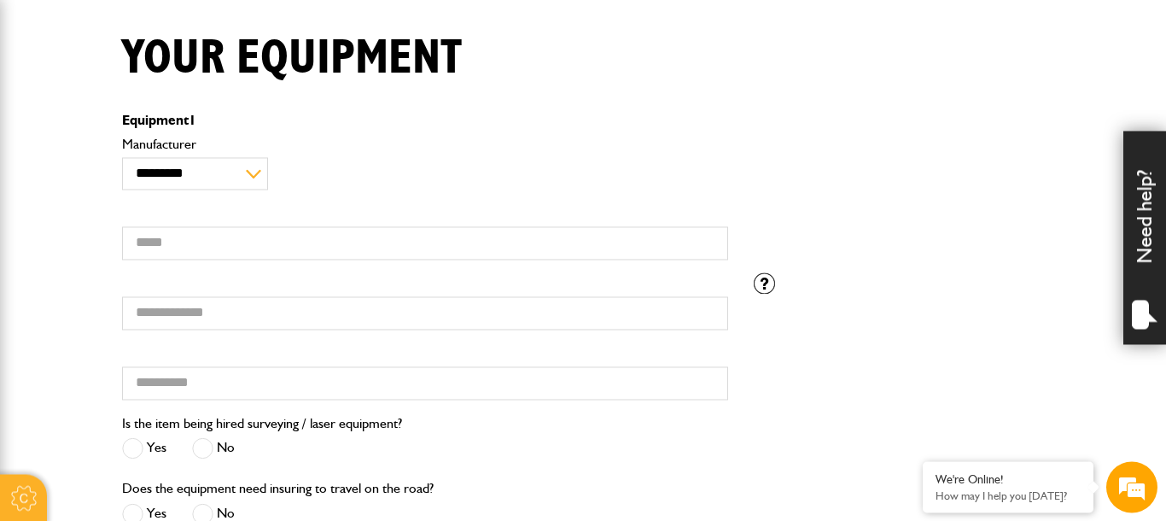
scroll to position [412, 0]
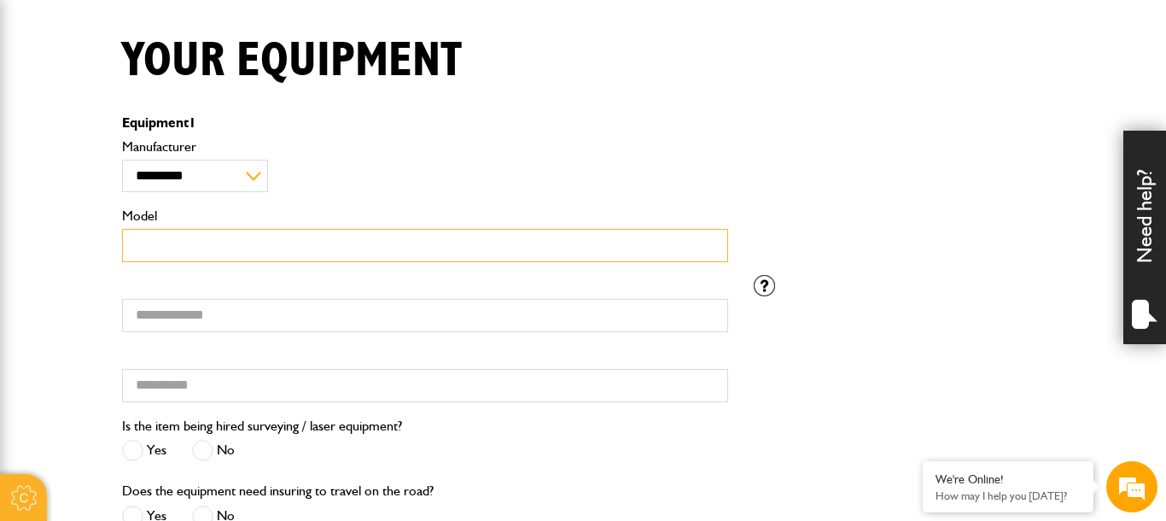
click at [233, 245] on input "Model" at bounding box center [425, 245] width 606 height 33
type input "******"
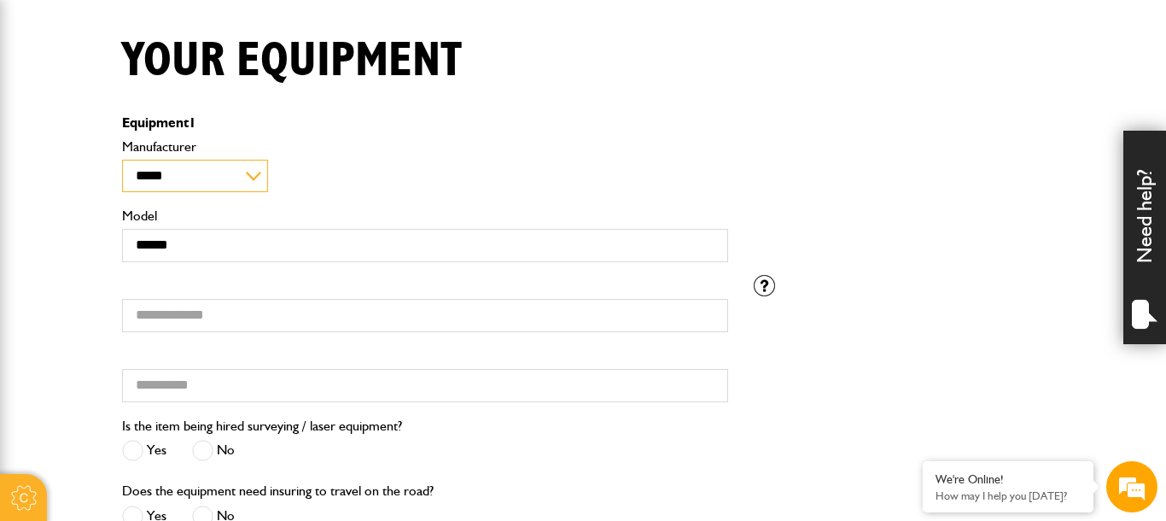
click option "***" at bounding box center [0, 0] width 0 height 0
click at [122, 160] on select "**********" at bounding box center [195, 176] width 146 height 33
select select "**"
click option "*****" at bounding box center [0, 0] width 0 height 0
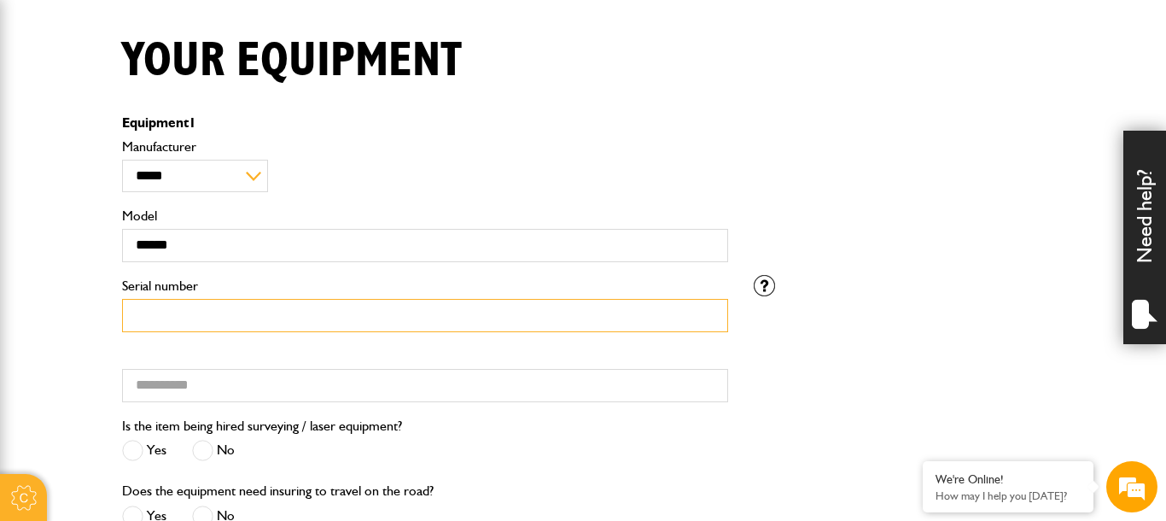
click at [201, 317] on input "Serial number" at bounding box center [425, 315] width 606 height 33
type input "*"
click at [211, 314] on input "**" at bounding box center [425, 315] width 606 height 33
type input "*"
type input "***"
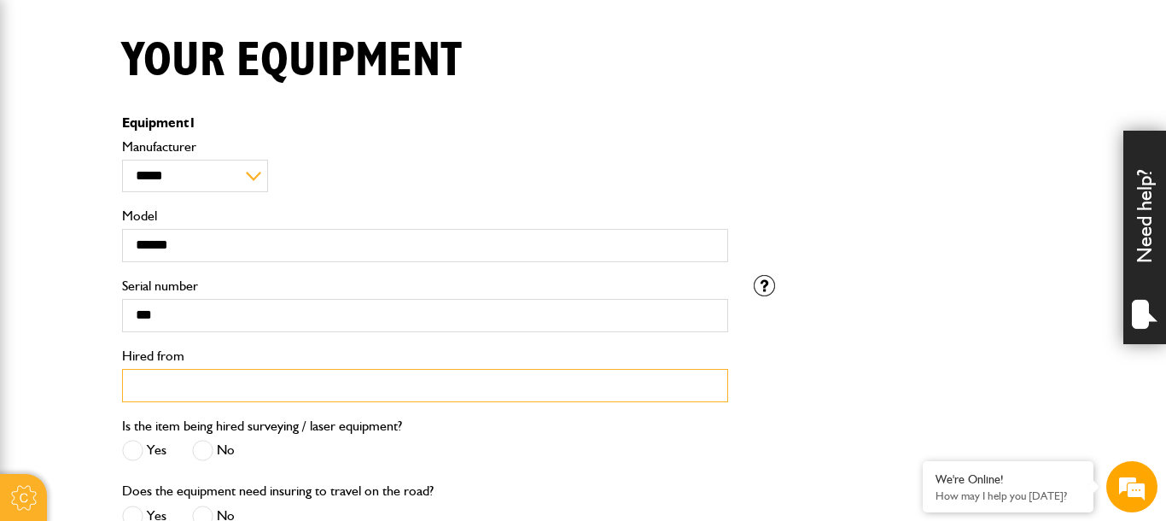
click at [222, 384] on input "Hired from" at bounding box center [425, 385] width 606 height 33
type input "**********"
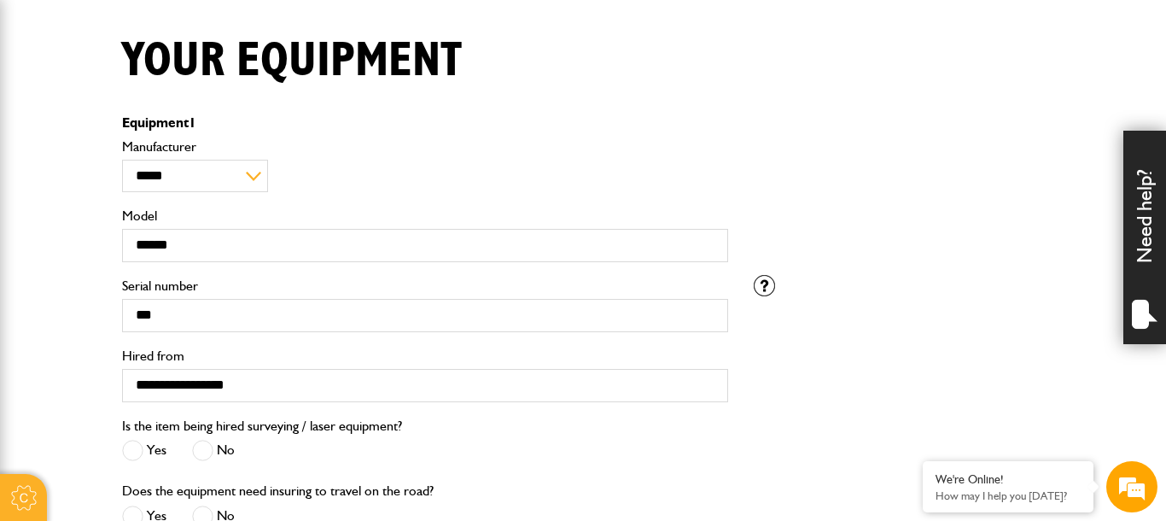
scroll to position [757, 0]
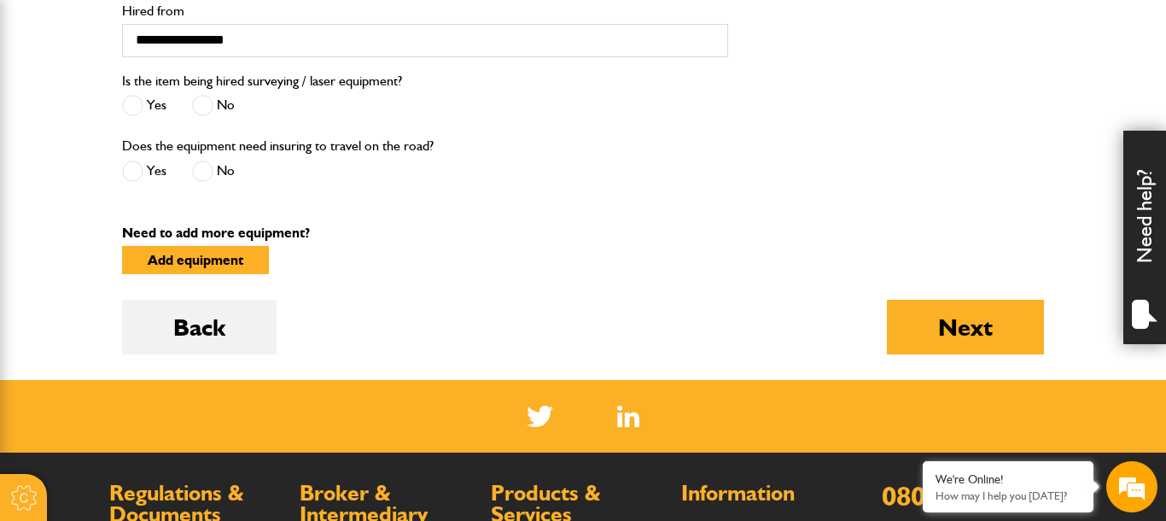
click at [202, 102] on span at bounding box center [202, 105] width 21 height 21
click at [136, 166] on span at bounding box center [132, 170] width 21 height 21
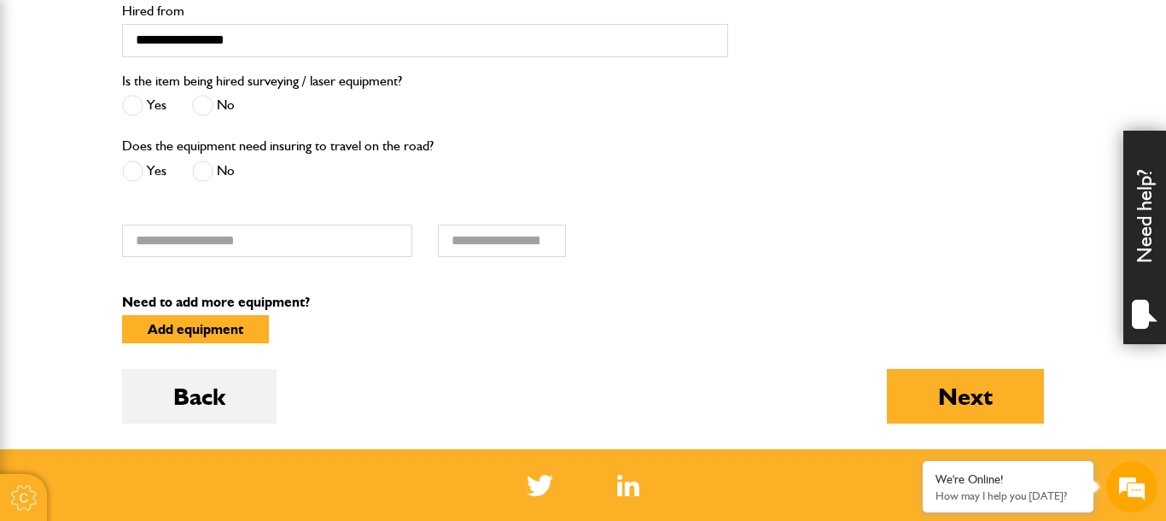
click at [194, 172] on span at bounding box center [202, 170] width 21 height 21
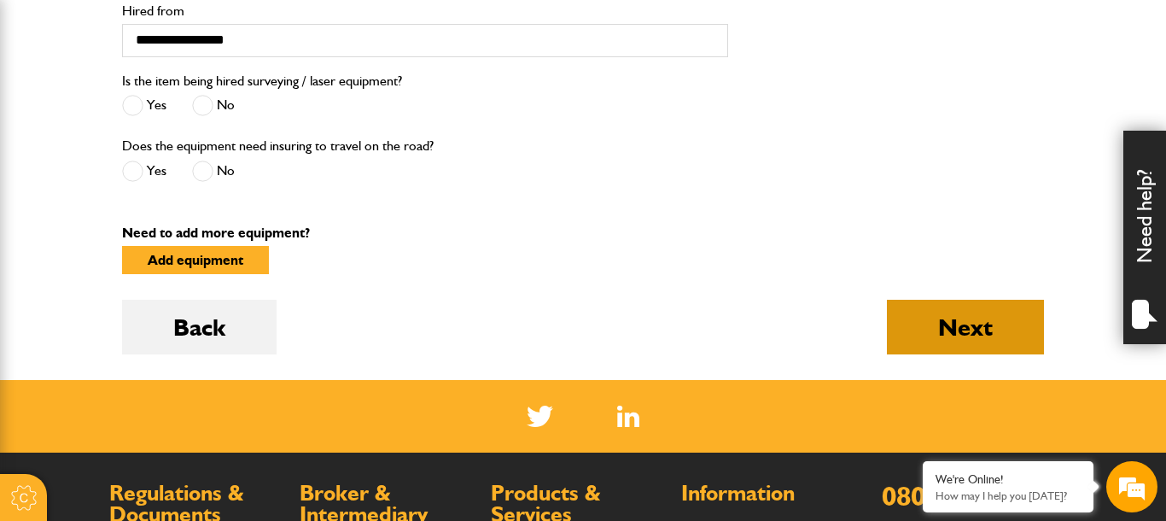
click at [962, 344] on button "Next" at bounding box center [965, 327] width 157 height 55
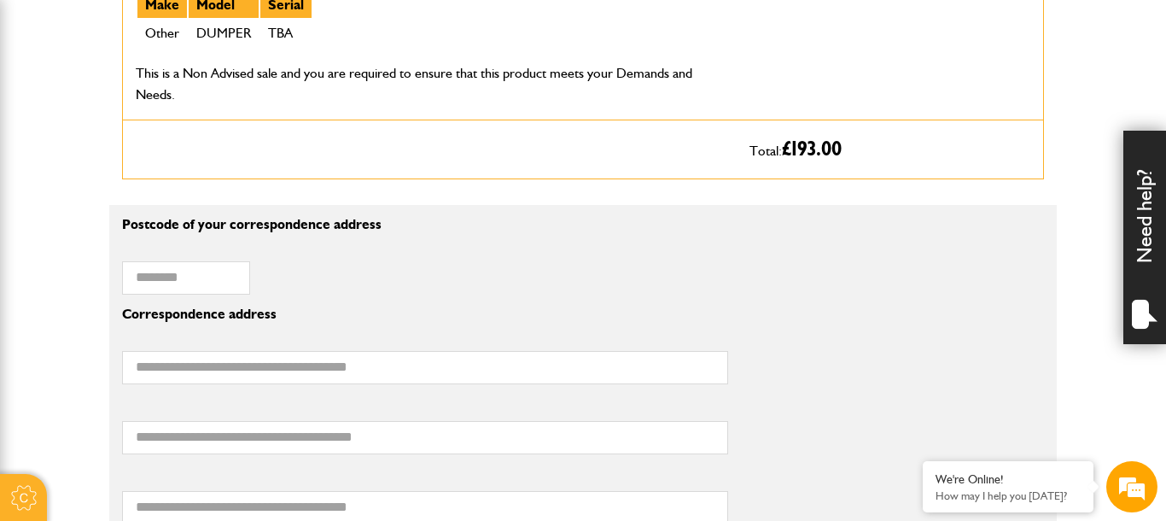
scroll to position [1070, 0]
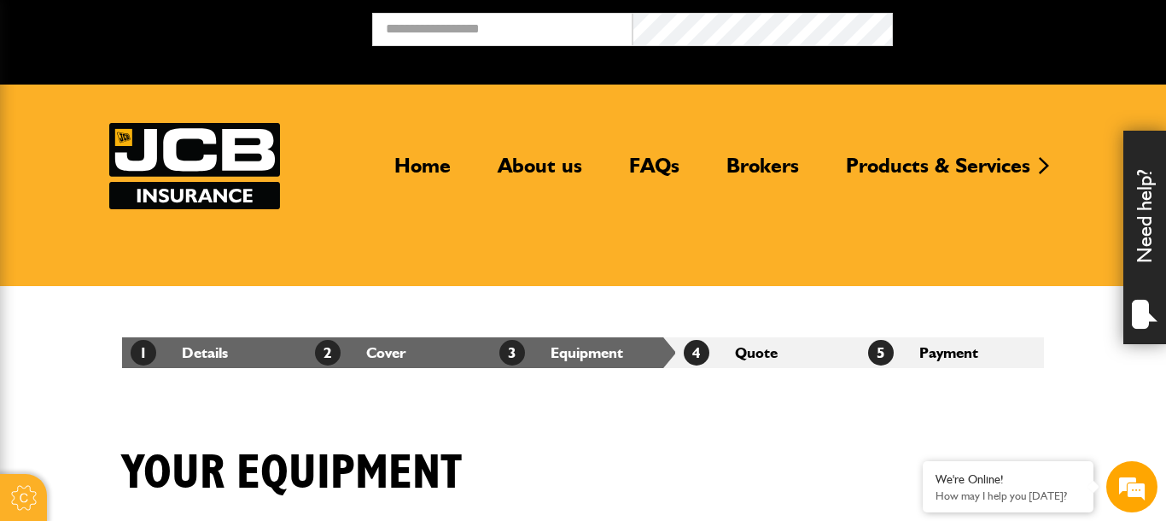
scroll to position [757, 0]
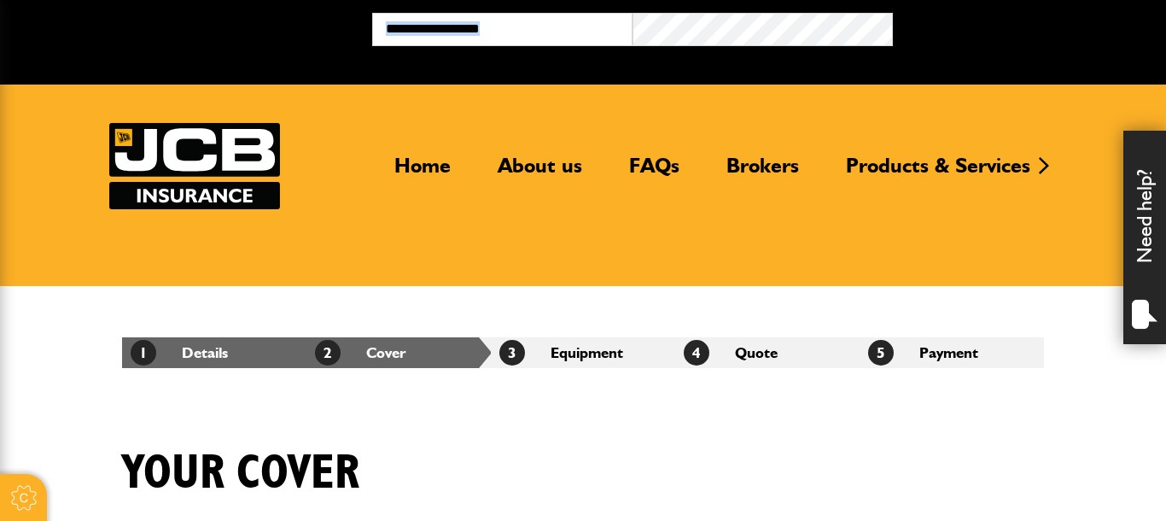
drag, startPoint x: 443, startPoint y: 213, endPoint x: 470, endPoint y: -101, distance: 315.2
click at [185, 161] on img at bounding box center [194, 166] width 171 height 86
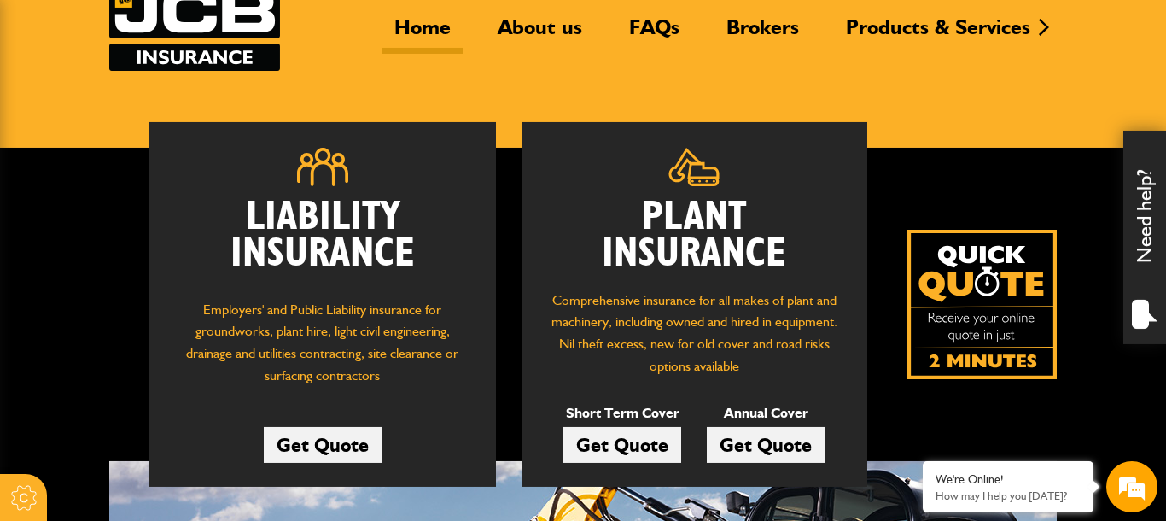
click at [766, 443] on link "Get Quote" at bounding box center [766, 445] width 118 height 36
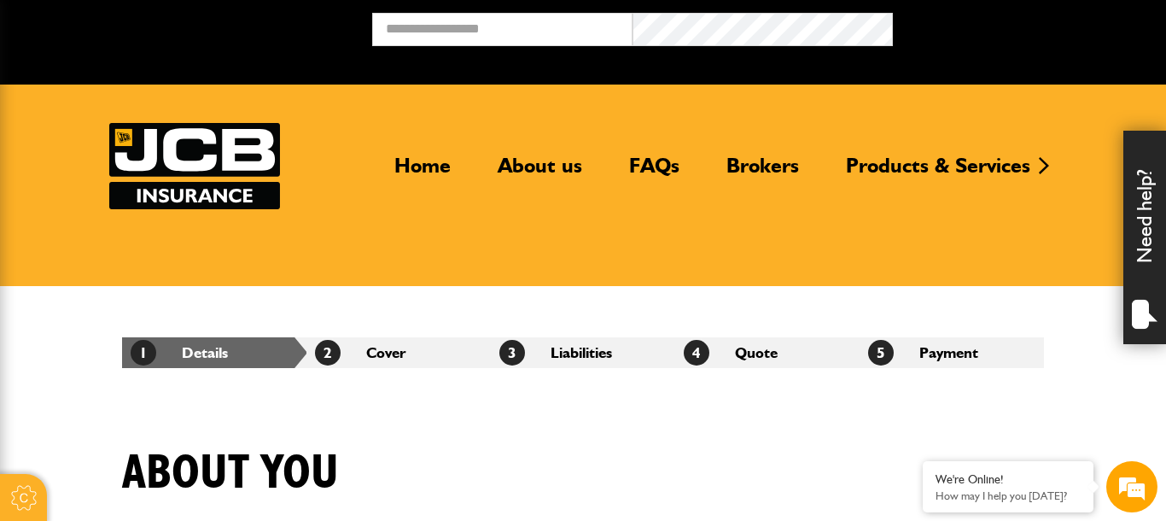
scroll to position [481, 0]
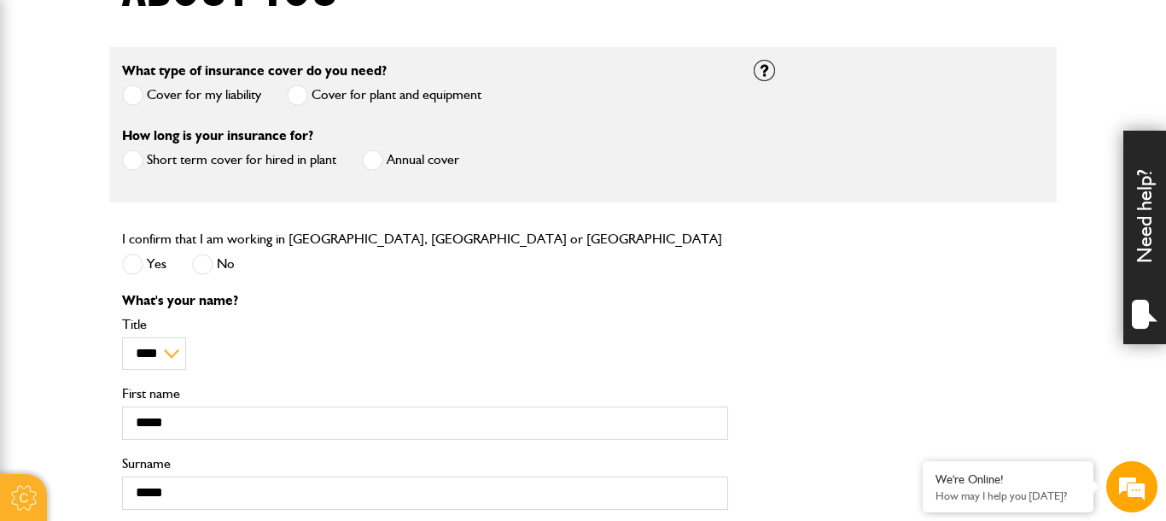
click at [378, 161] on span at bounding box center [372, 159] width 21 height 21
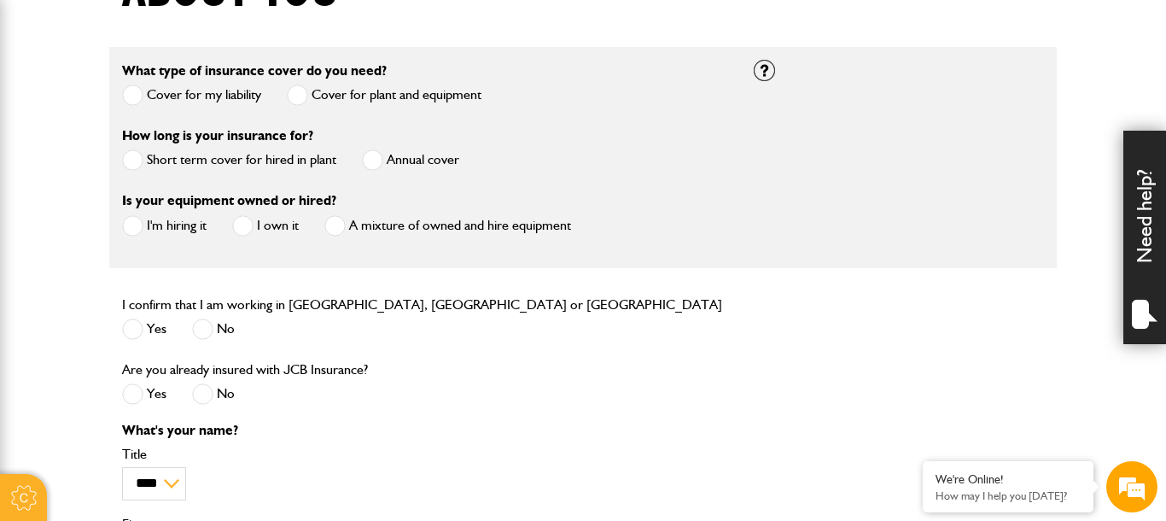
click at [621, 335] on div "I confirm that I am working in England, Scotland or Wales Yes No" at bounding box center [425, 326] width 632 height 65
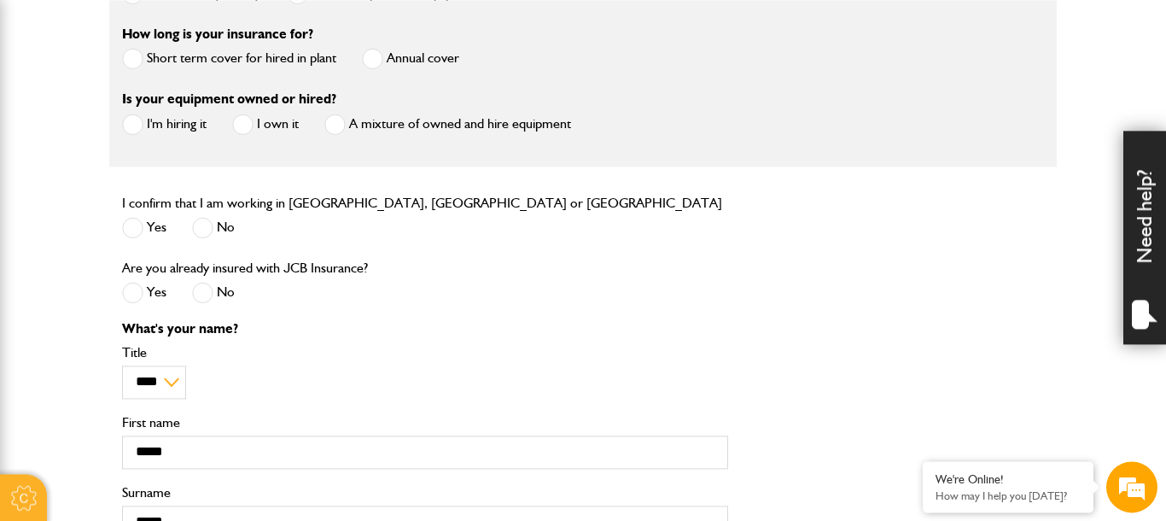
scroll to position [599, 0]
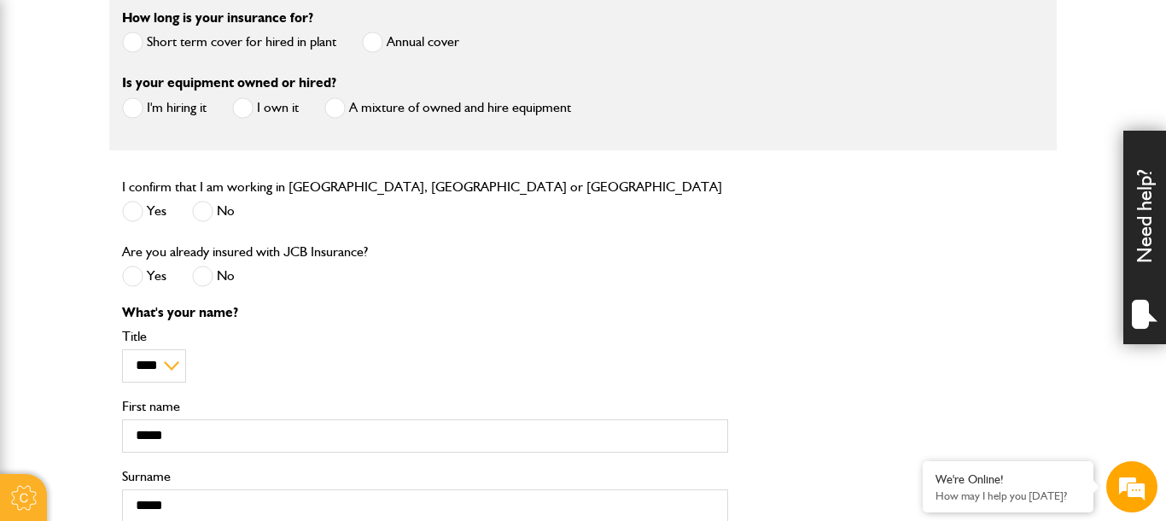
click at [172, 100] on label "I'm hiring it" at bounding box center [164, 107] width 84 height 21
click at [676, 262] on div "Are you already insured with JCB Insurance? Yes No" at bounding box center [425, 273] width 632 height 65
click at [399, 114] on label "A mixture of owned and hire equipment" at bounding box center [447, 107] width 247 height 21
click at [637, 266] on div "Are you already insured with JCB Insurance? Yes No" at bounding box center [425, 273] width 632 height 65
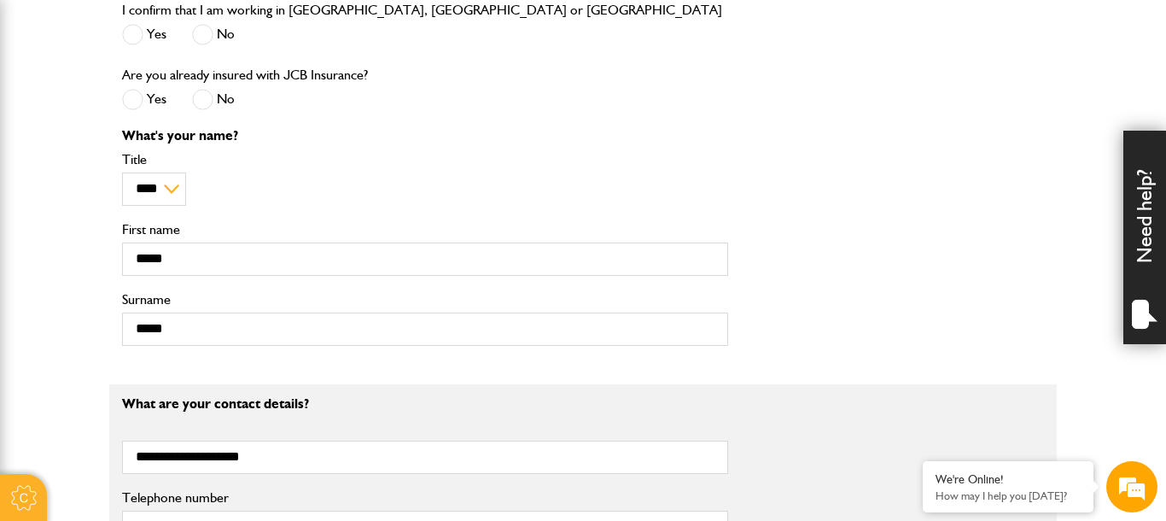
scroll to position [0, 0]
click at [202, 98] on span at bounding box center [202, 99] width 21 height 21
click at [911, 271] on div "What's your name? ** *** **** ** ** ** Title ***** First name ***** Surname" at bounding box center [582, 243] width 947 height 229
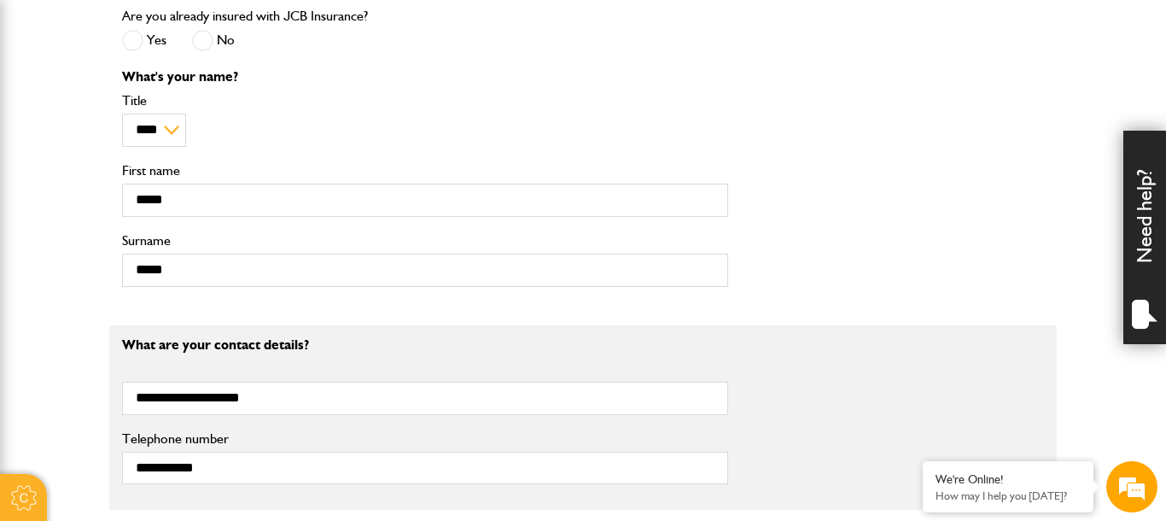
scroll to position [894, 0]
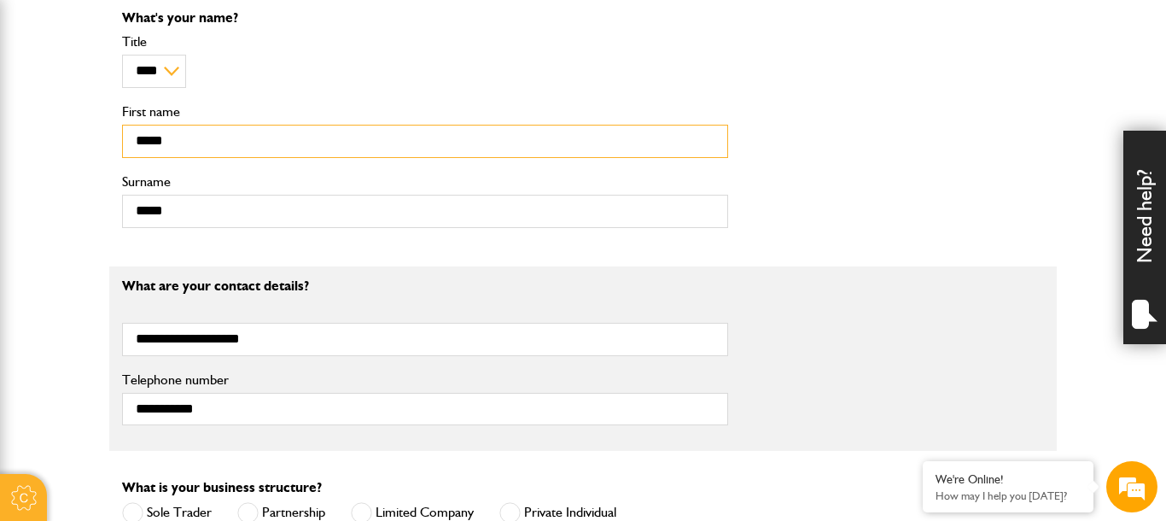
click at [444, 143] on input "*****" at bounding box center [425, 141] width 606 height 33
type input "*****"
click at [869, 279] on fieldset "**********" at bounding box center [582, 358] width 947 height 185
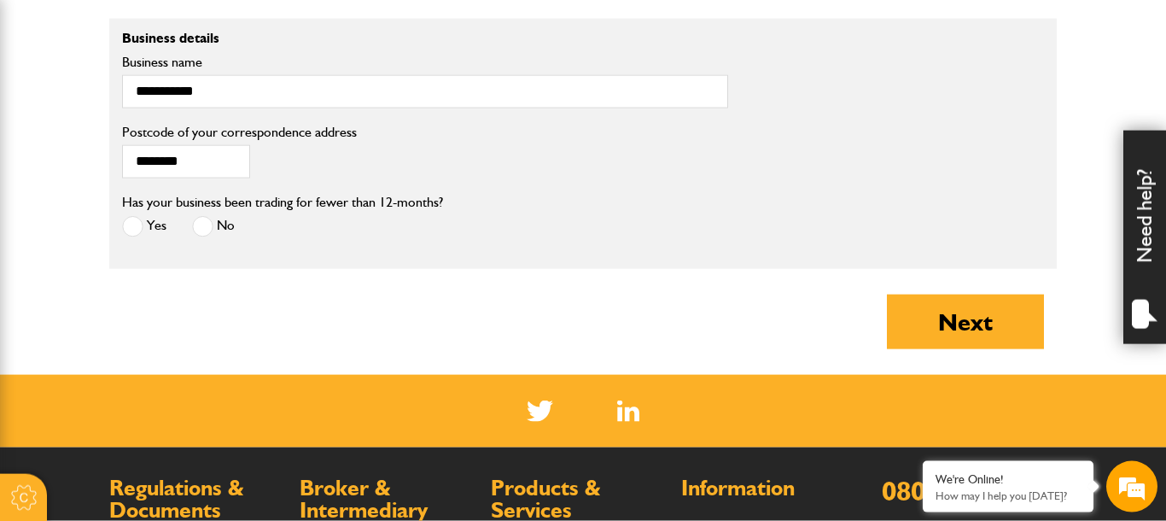
scroll to position [1482, 0]
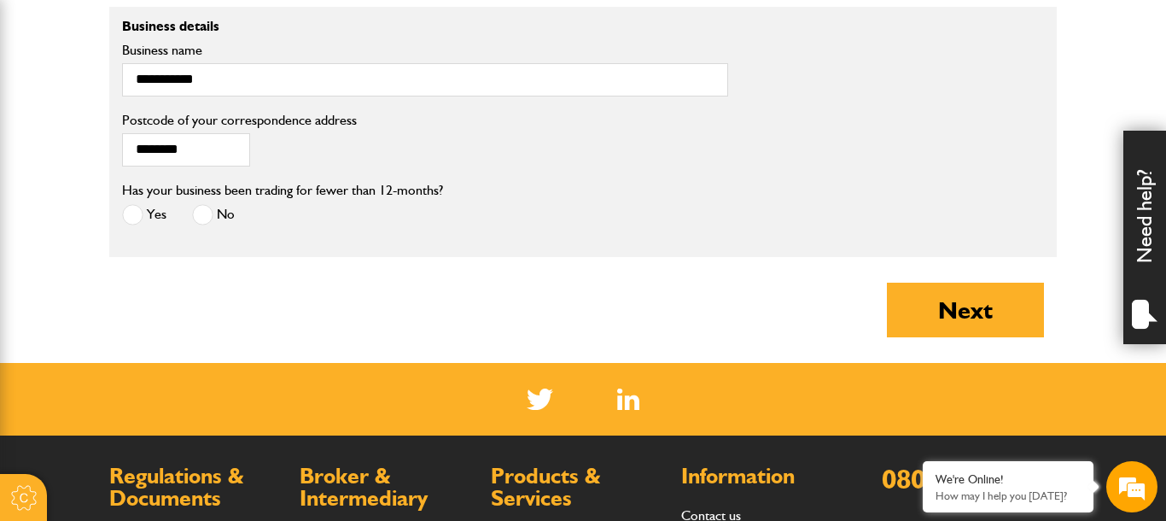
click at [204, 218] on span at bounding box center [202, 214] width 21 height 21
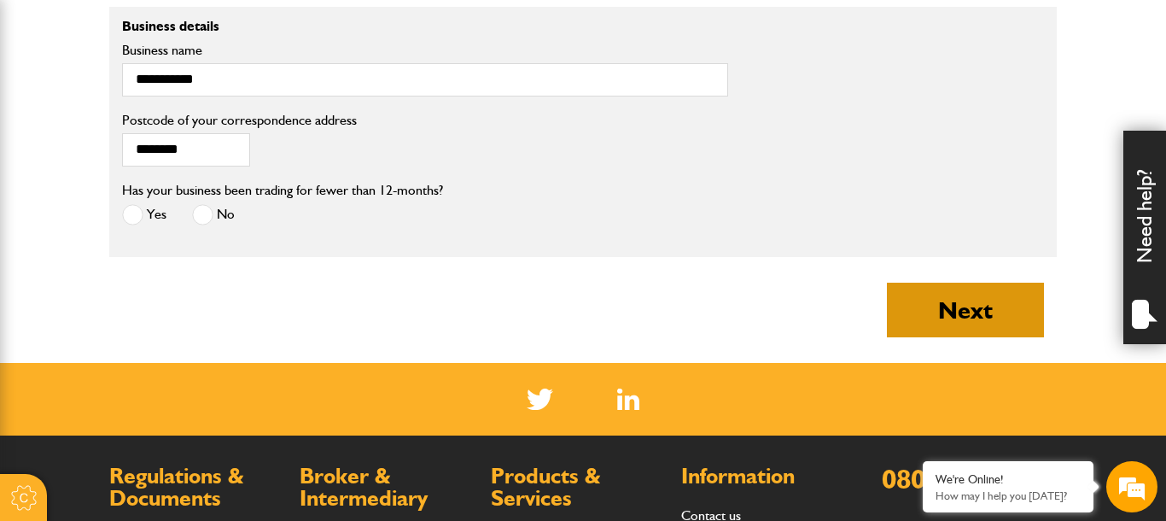
click at [1005, 306] on button "Next" at bounding box center [965, 309] width 157 height 55
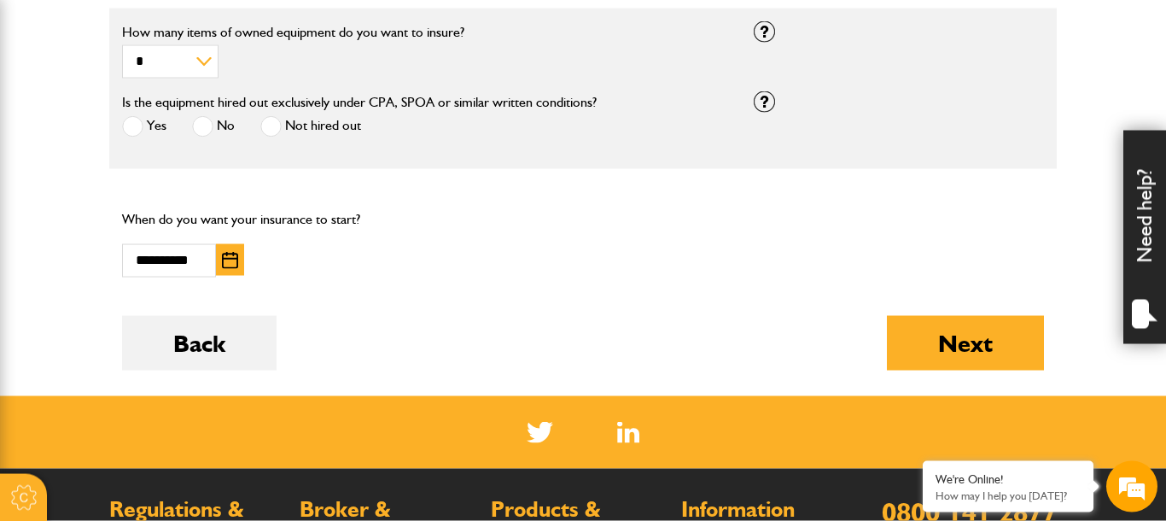
scroll to position [1237, 0]
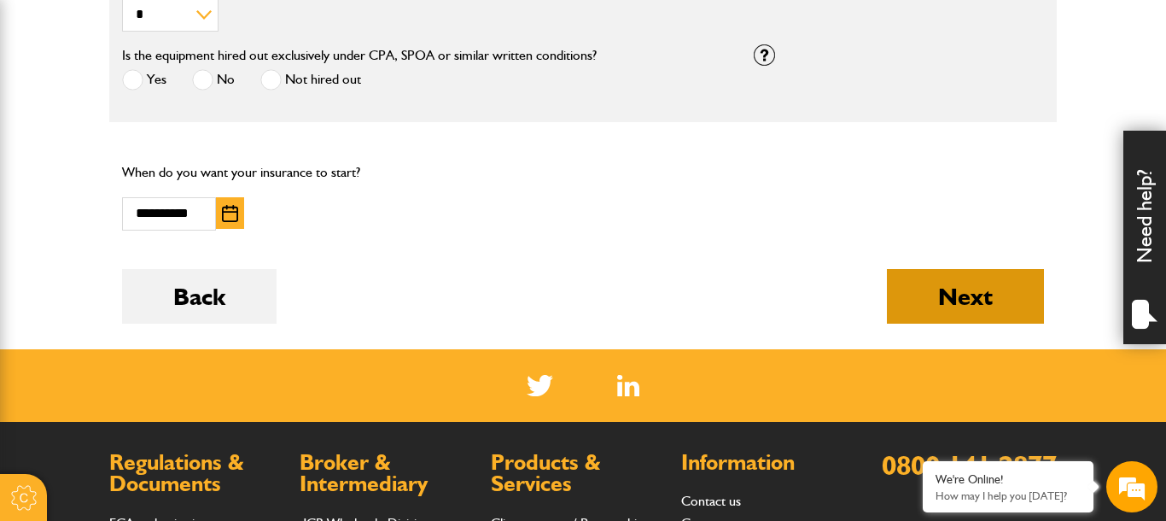
click at [961, 323] on button "Next" at bounding box center [965, 296] width 157 height 55
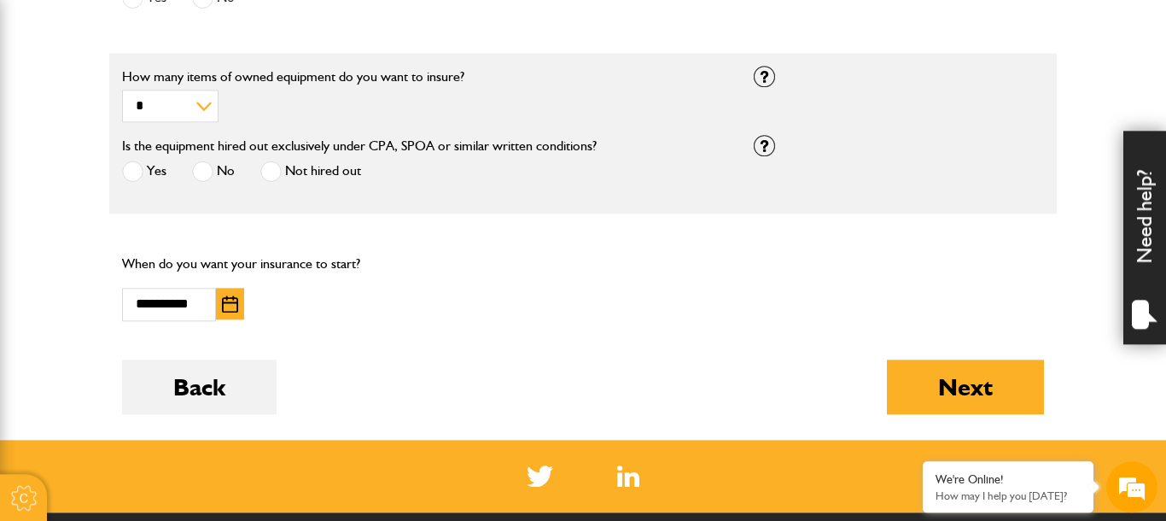
scroll to position [1365, 0]
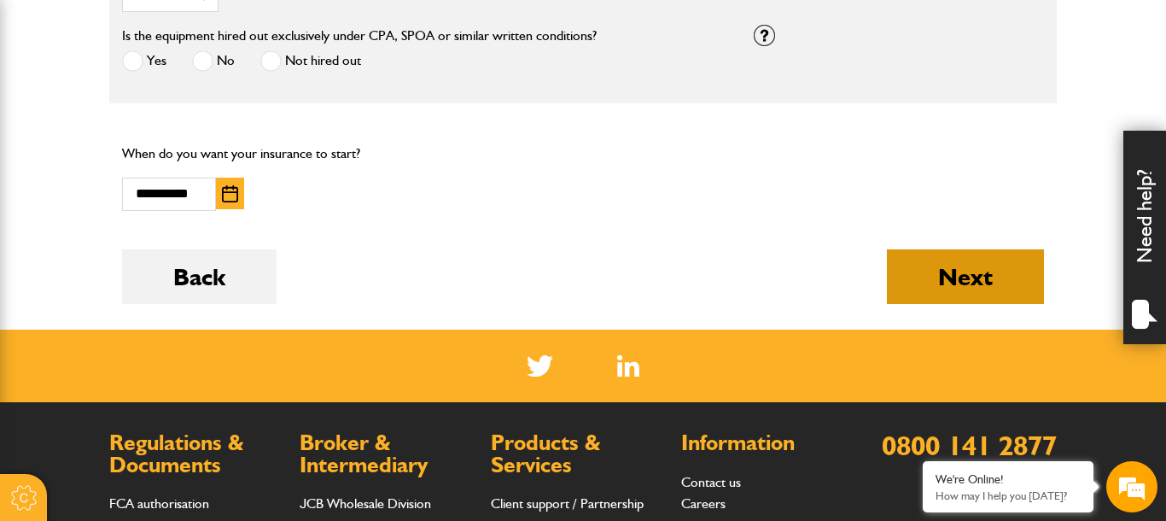
click at [979, 277] on button "Next" at bounding box center [965, 276] width 157 height 55
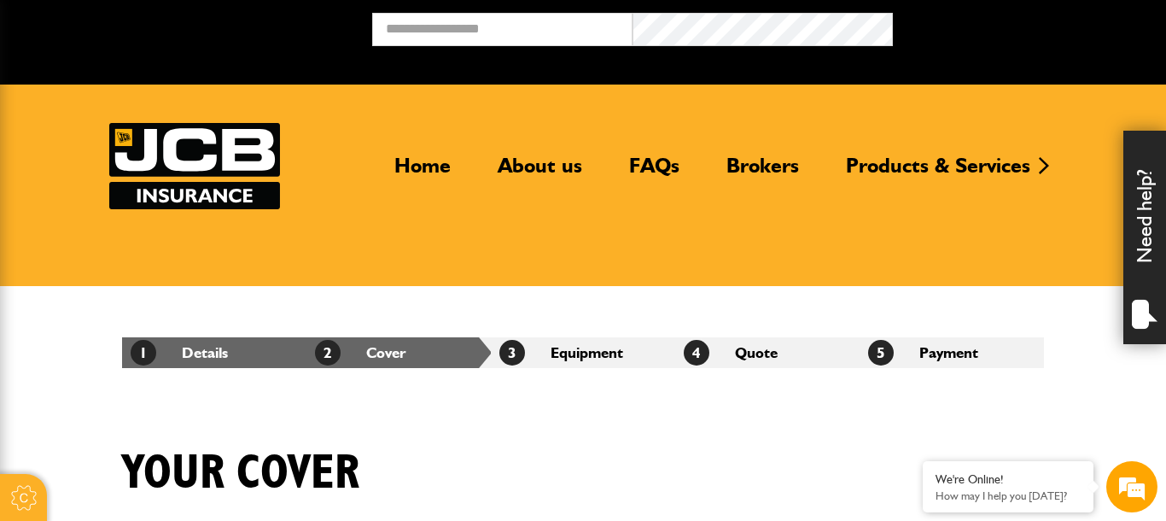
click at [1009, 449] on div "Your cover" at bounding box center [582, 486] width 947 height 83
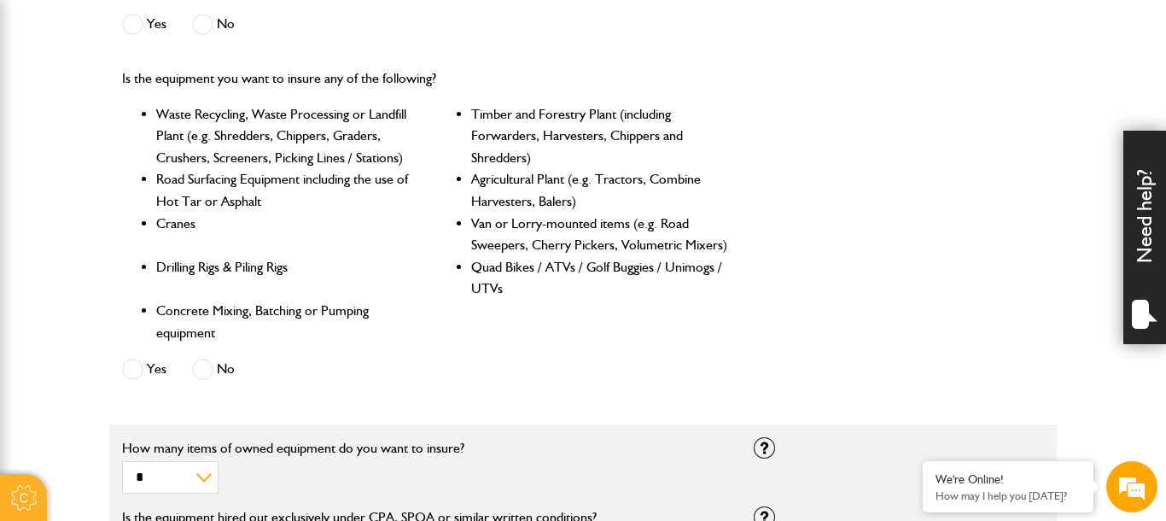
click at [128, 370] on span at bounding box center [132, 368] width 21 height 21
click at [881, 357] on div "Is the equipment you want to insure any of the following? Waste Recycling, Wast…" at bounding box center [582, 226] width 947 height 344
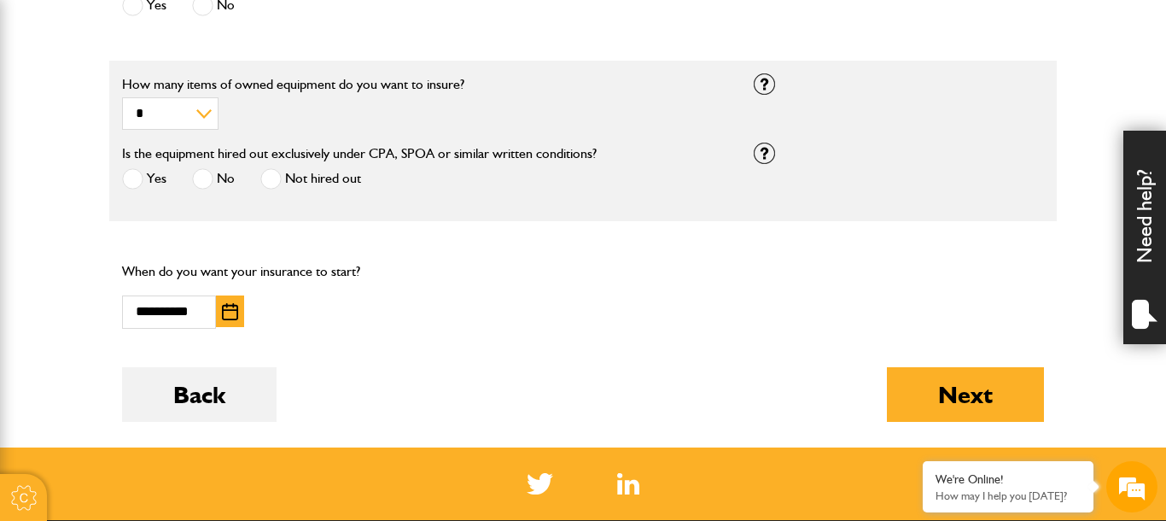
scroll to position [1188, 0]
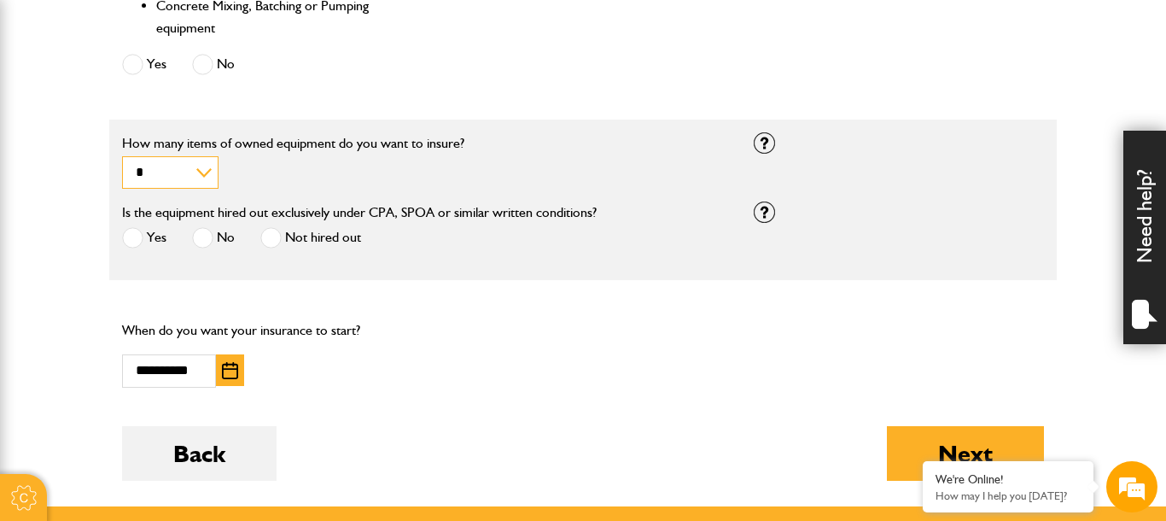
click at [122, 156] on select "* * * * *********" at bounding box center [170, 172] width 96 height 33
select select "*"
click option "*" at bounding box center [0, 0] width 0 height 0
click at [137, 232] on div "Yes" at bounding box center [144, 239] width 44 height 28
click at [130, 244] on span at bounding box center [132, 237] width 21 height 21
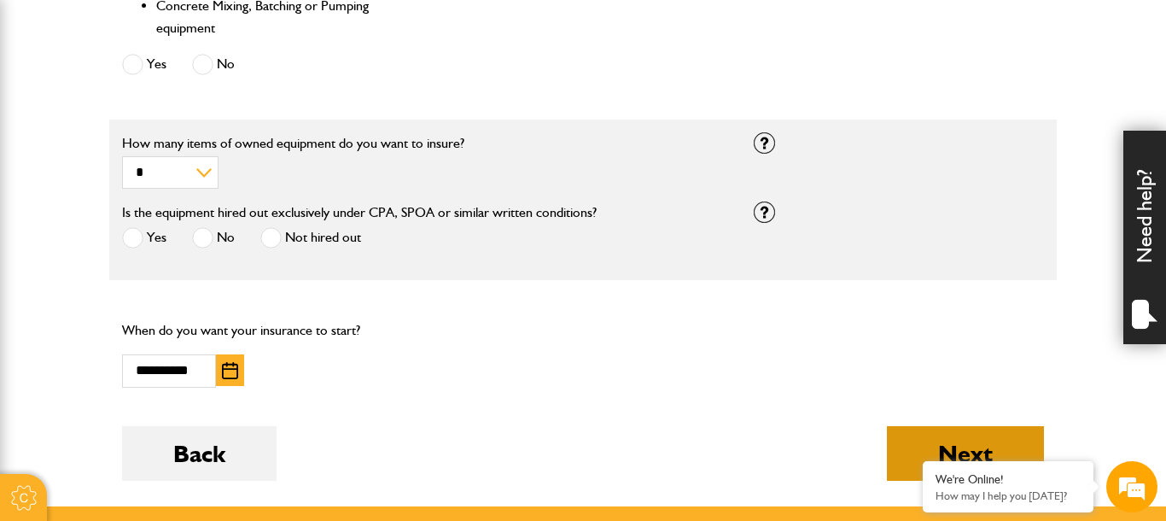
click at [974, 445] on button "Next" at bounding box center [965, 453] width 157 height 55
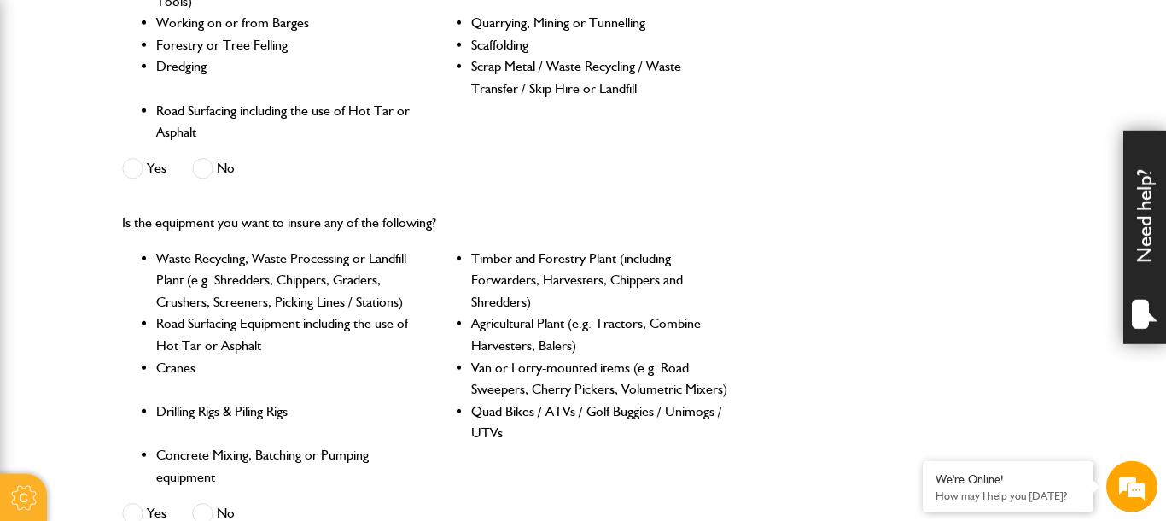
scroll to position [983, 0]
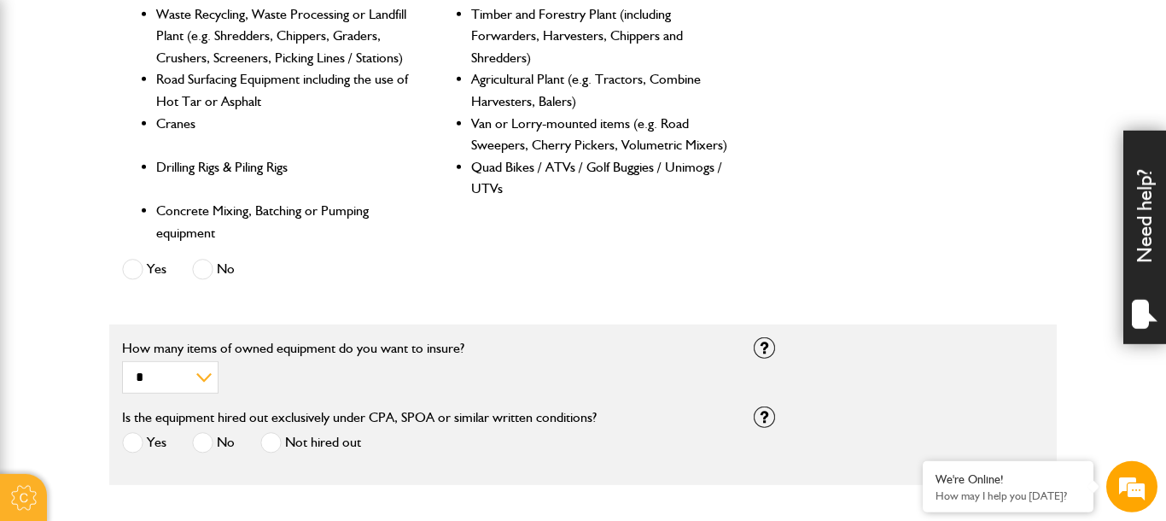
click at [207, 269] on span at bounding box center [202, 269] width 21 height 21
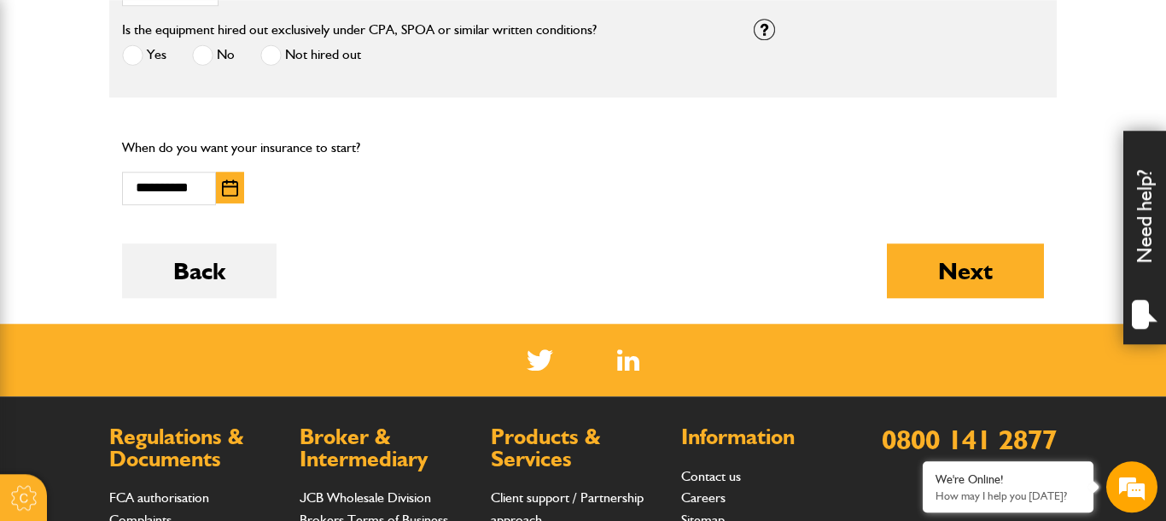
scroll to position [1384, 0]
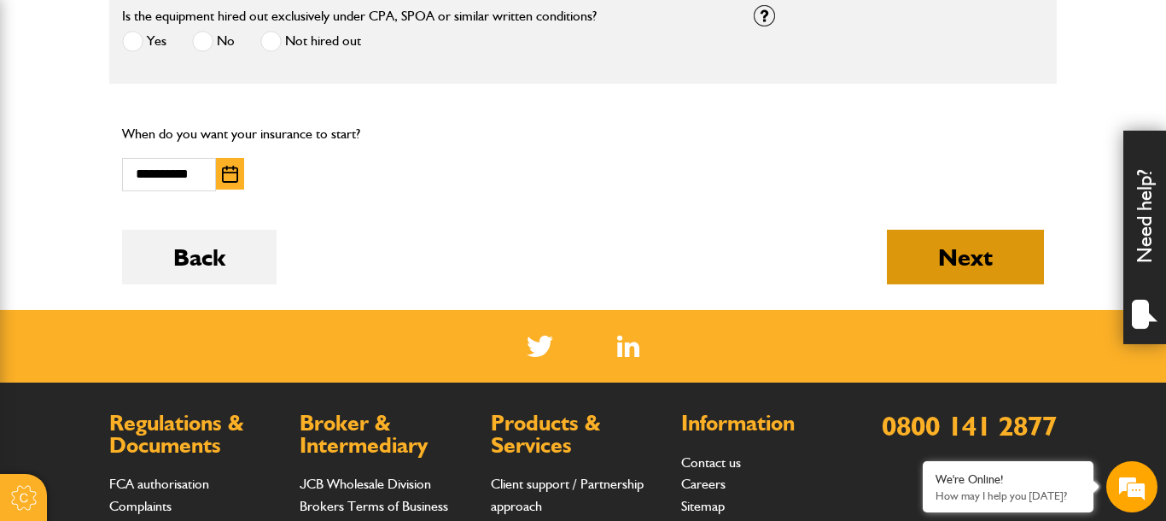
click at [960, 266] on button "Next" at bounding box center [965, 257] width 157 height 55
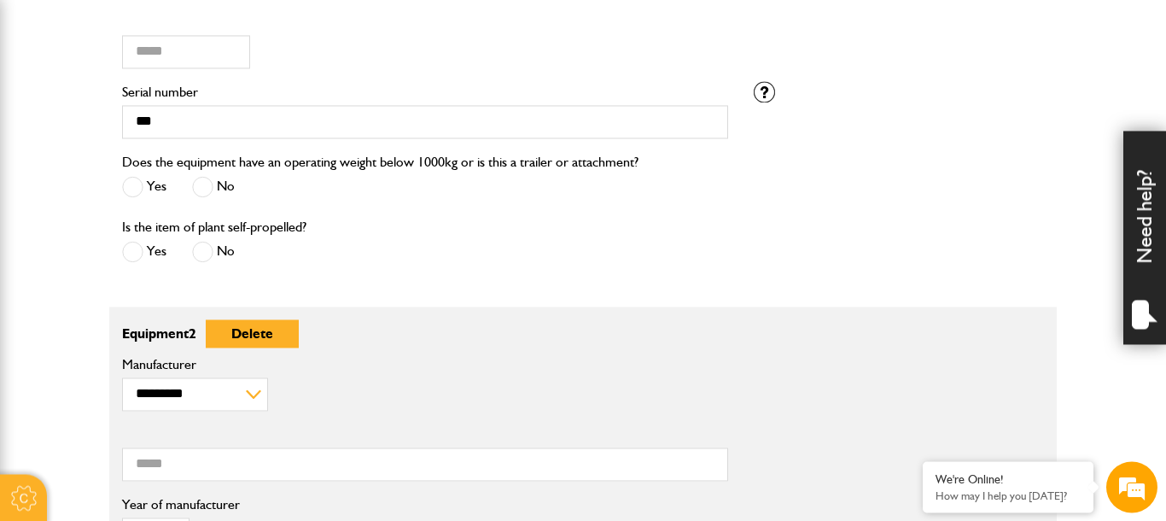
scroll to position [1140, 0]
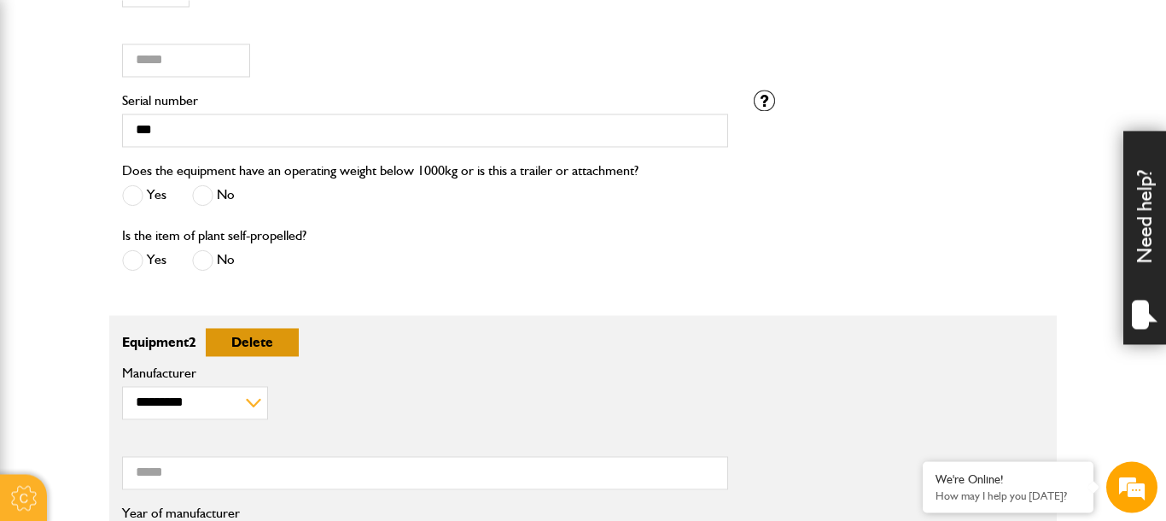
click at [248, 346] on button "Delete" at bounding box center [252, 342] width 93 height 28
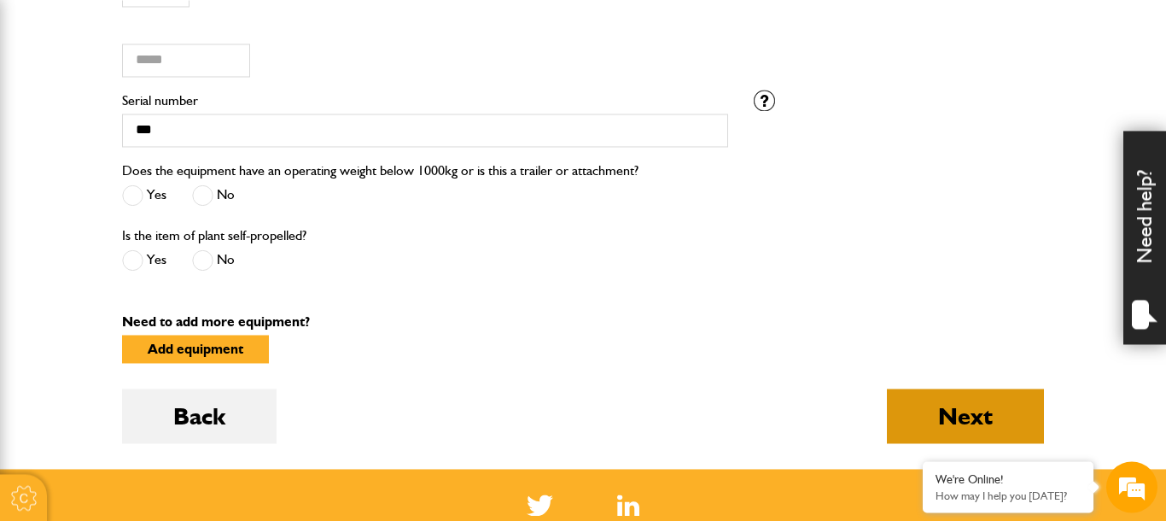
click at [948, 419] on button "Next" at bounding box center [965, 415] width 157 height 55
type input "*****"
click at [979, 413] on button "Next" at bounding box center [965, 415] width 157 height 55
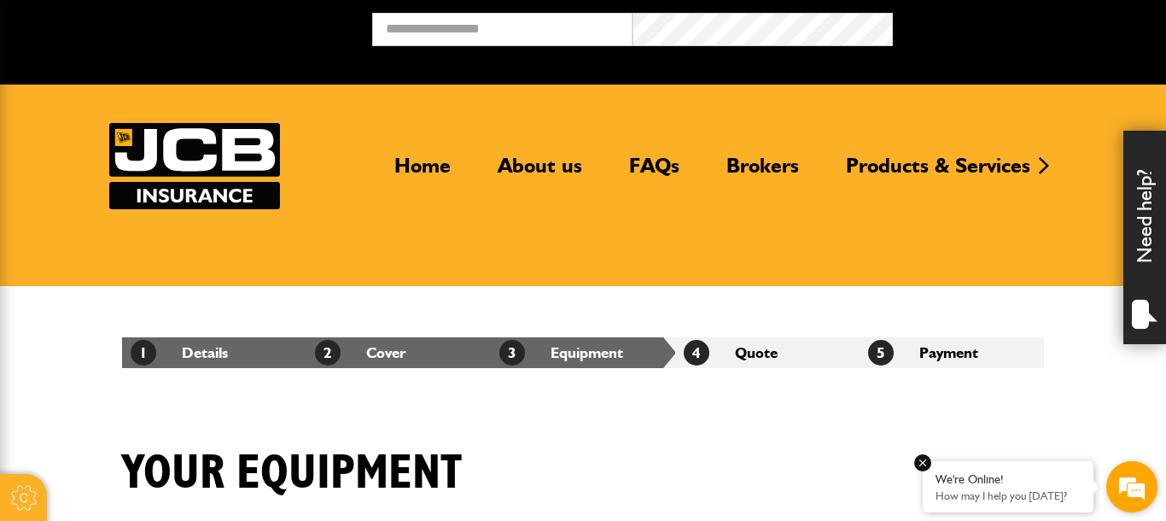
click at [967, 467] on div "We're Online! How may I help you today?" at bounding box center [1008, 486] width 171 height 51
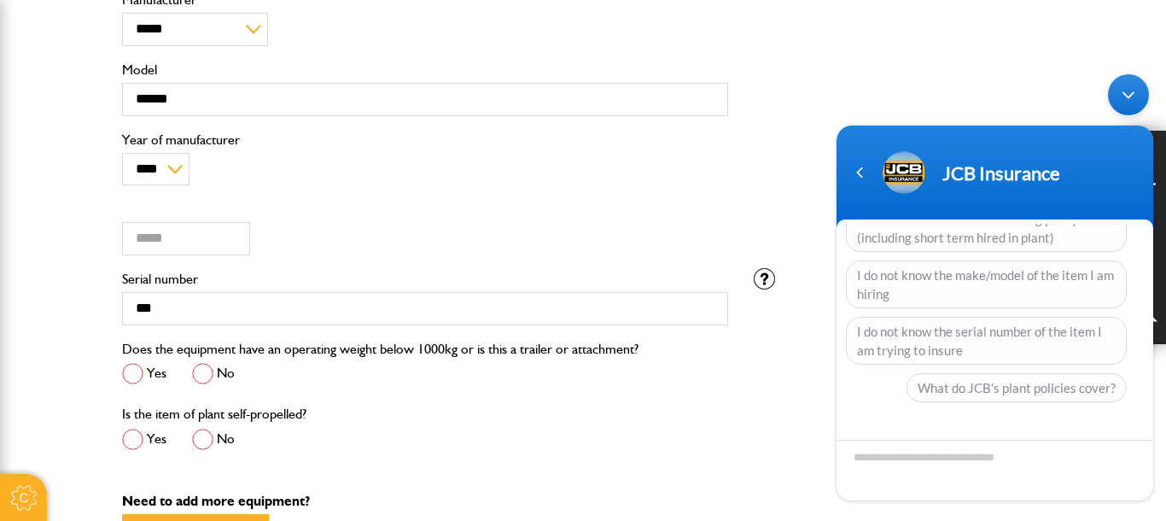
scroll to position [236, 0]
click at [131, 373] on span at bounding box center [132, 373] width 21 height 21
click at [132, 431] on span at bounding box center [132, 438] width 21 height 21
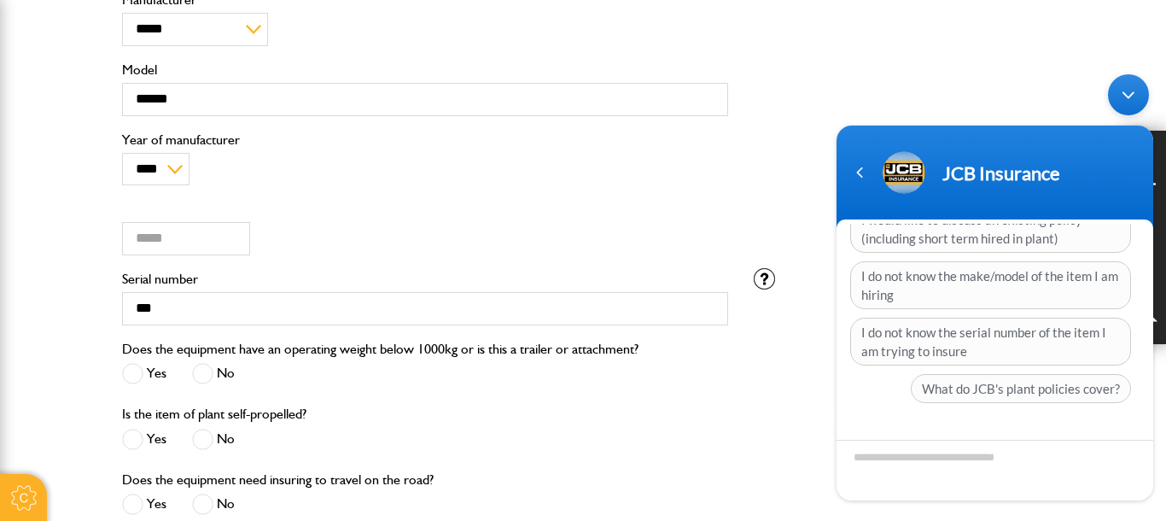
click at [196, 440] on span at bounding box center [202, 438] width 21 height 21
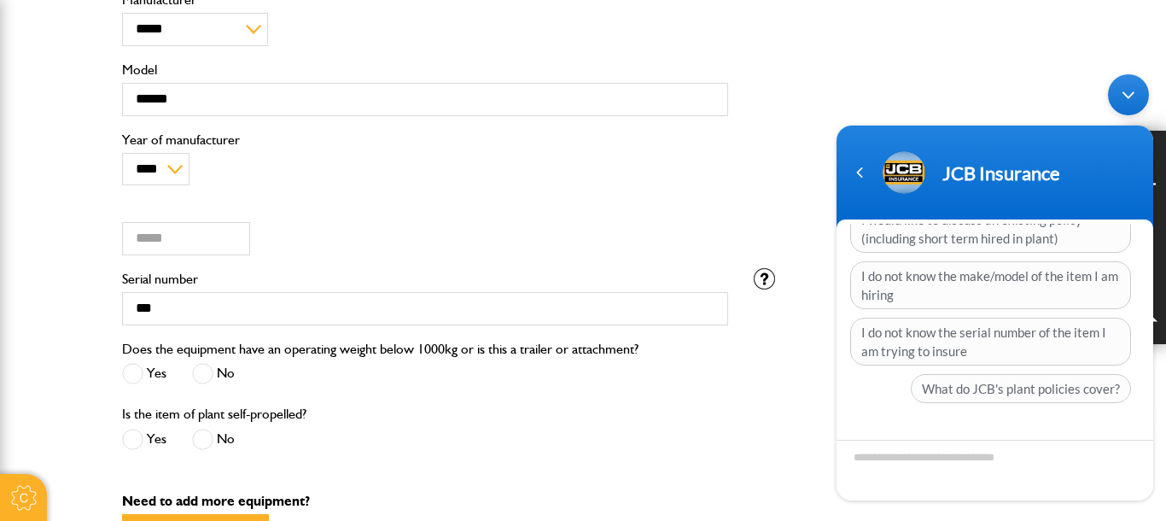
drag, startPoint x: 1127, startPoint y: 83, endPoint x: 1988, endPoint y: 189, distance: 866.8
click at [1127, 83] on div "Minimize live chat window" at bounding box center [1128, 93] width 41 height 41
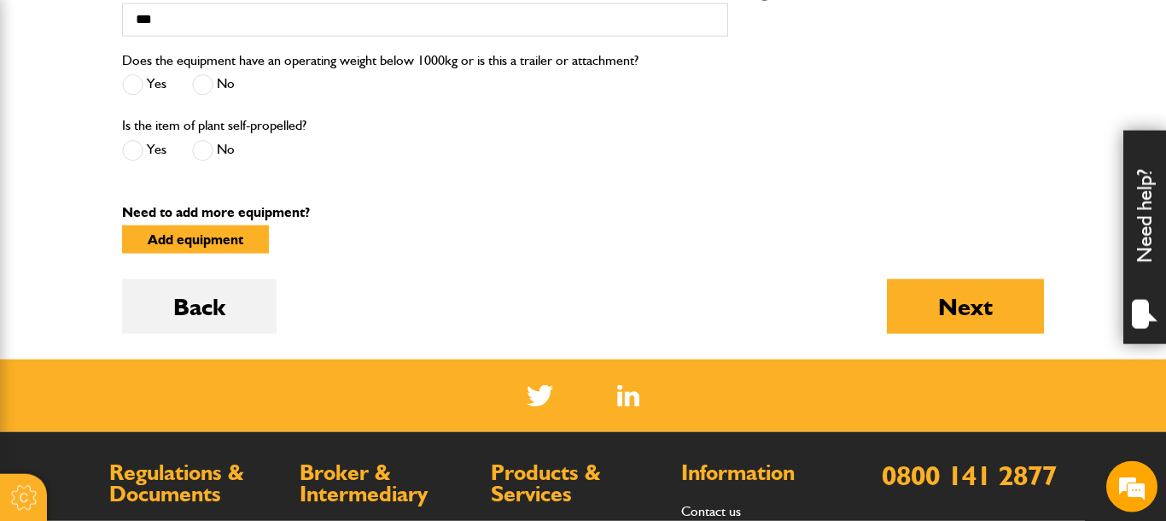
scroll to position [1390, 0]
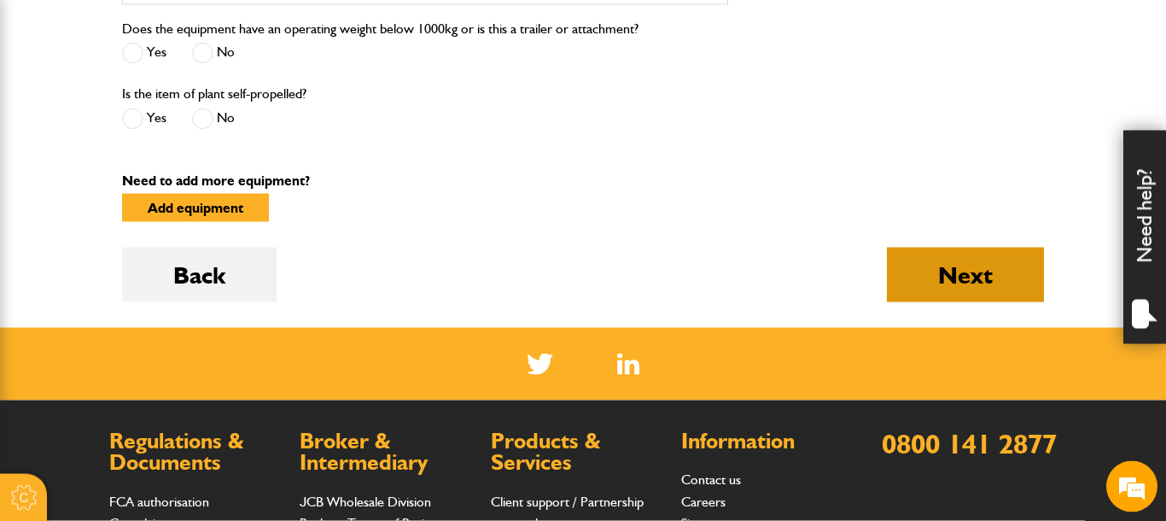
click at [963, 281] on button "Next" at bounding box center [965, 274] width 157 height 55
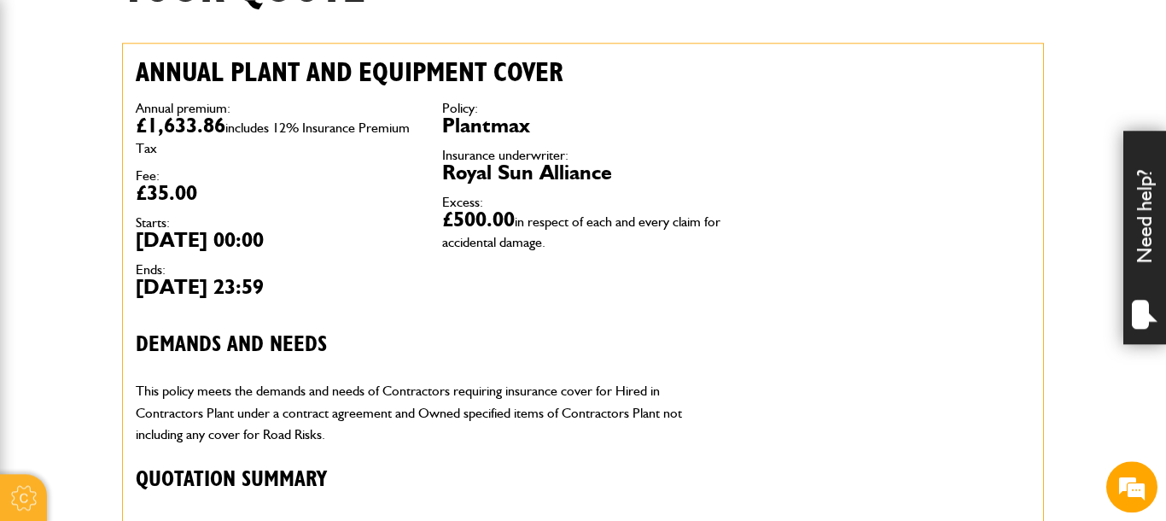
scroll to position [238, 0]
click at [1039, 263] on div "Annual plant and equipment cover Annual premium: £1,633.86 includes 12% Insuran…" at bounding box center [583, 431] width 922 height 777
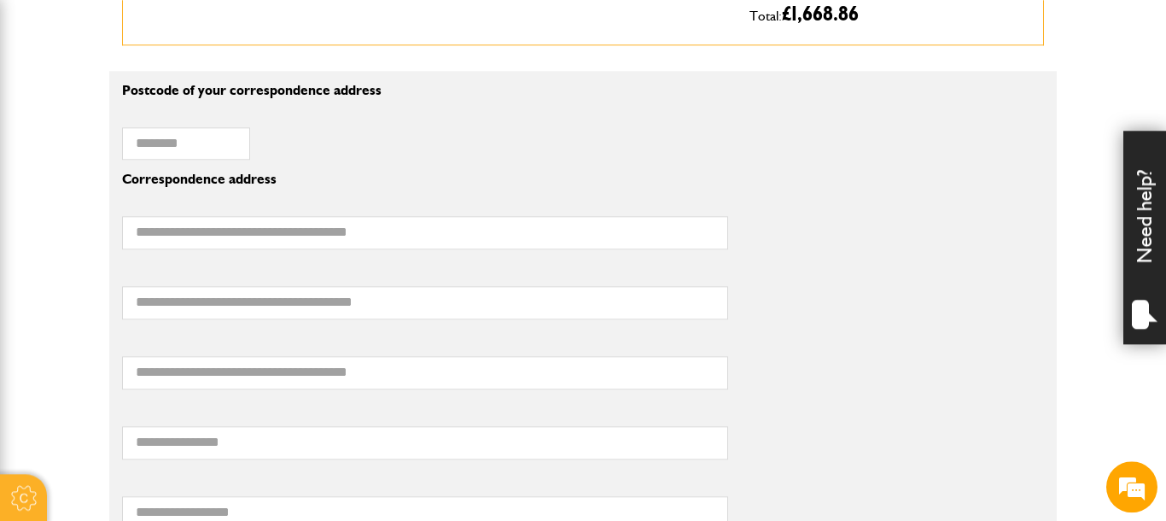
scroll to position [1379, 0]
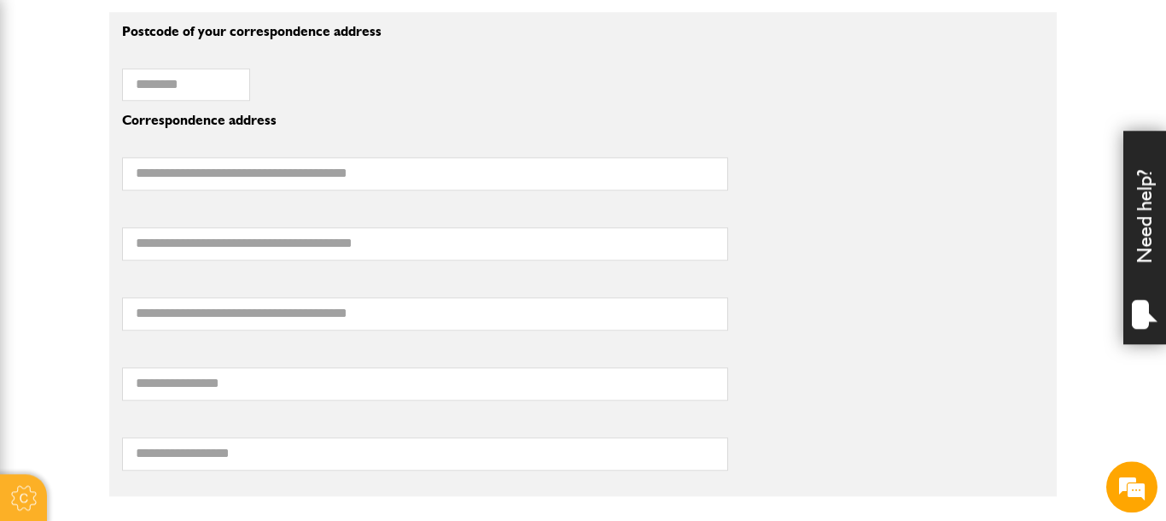
click at [1076, 178] on body "Cookie Options You can control which cookies we use with the form below. Please…" at bounding box center [583, 241] width 1166 height 3240
